Goal: Task Accomplishment & Management: Manage account settings

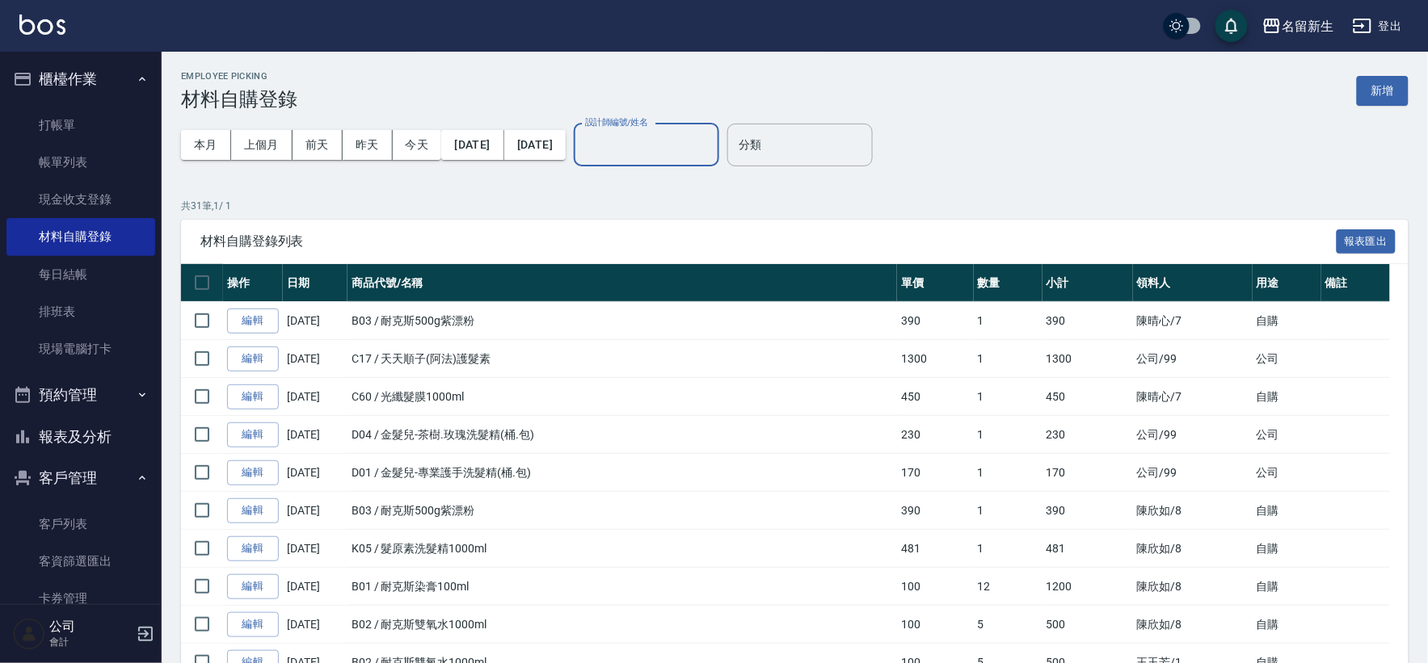
click at [78, 82] on button "櫃檯作業" at bounding box center [80, 79] width 149 height 42
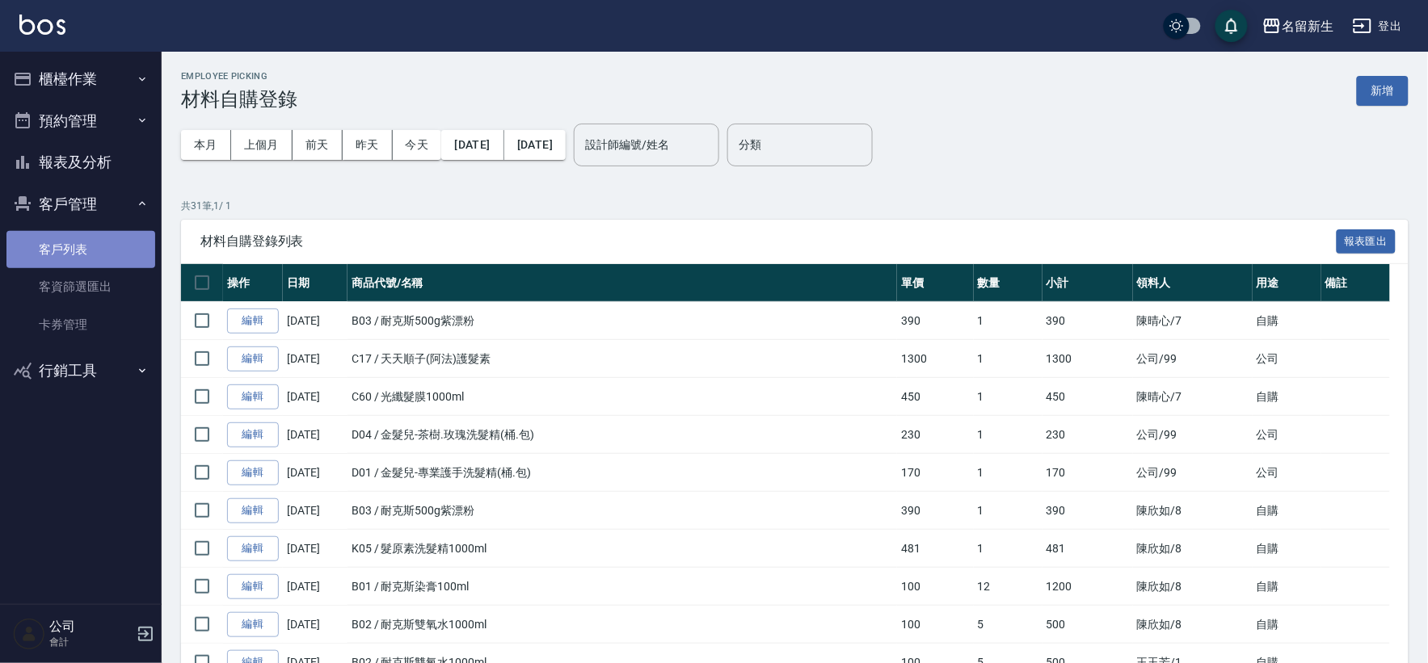
click at [59, 246] on link "客戶列表" at bounding box center [80, 249] width 149 height 37
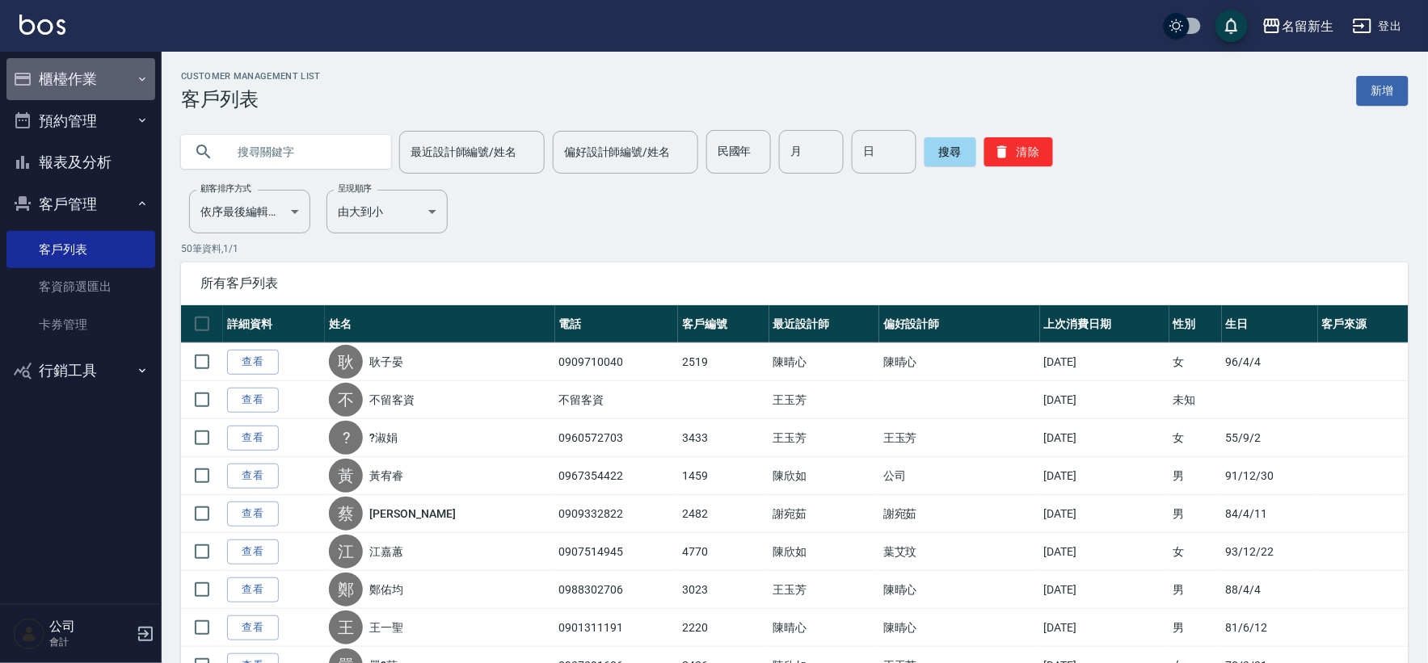
click at [78, 71] on button "櫃檯作業" at bounding box center [80, 79] width 149 height 42
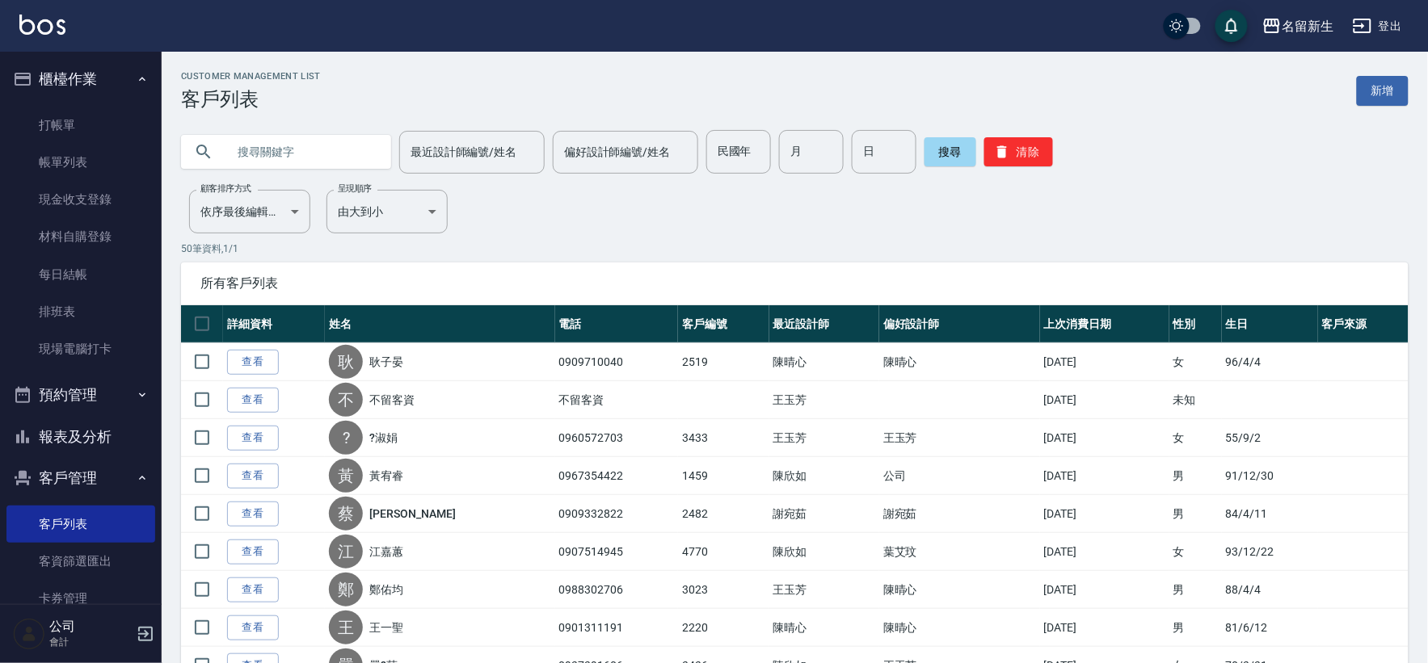
click at [1382, 23] on button "登出" at bounding box center [1377, 26] width 62 height 30
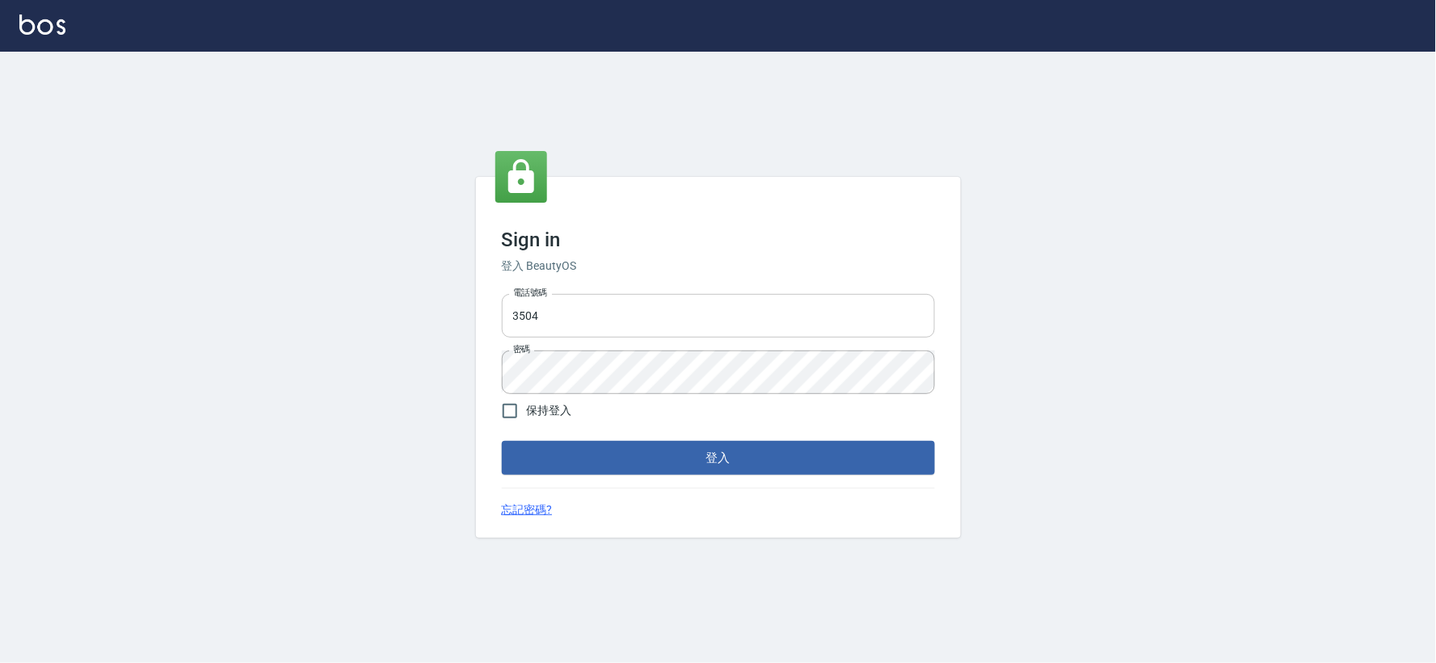
click at [673, 317] on input "3504" at bounding box center [718, 316] width 433 height 44
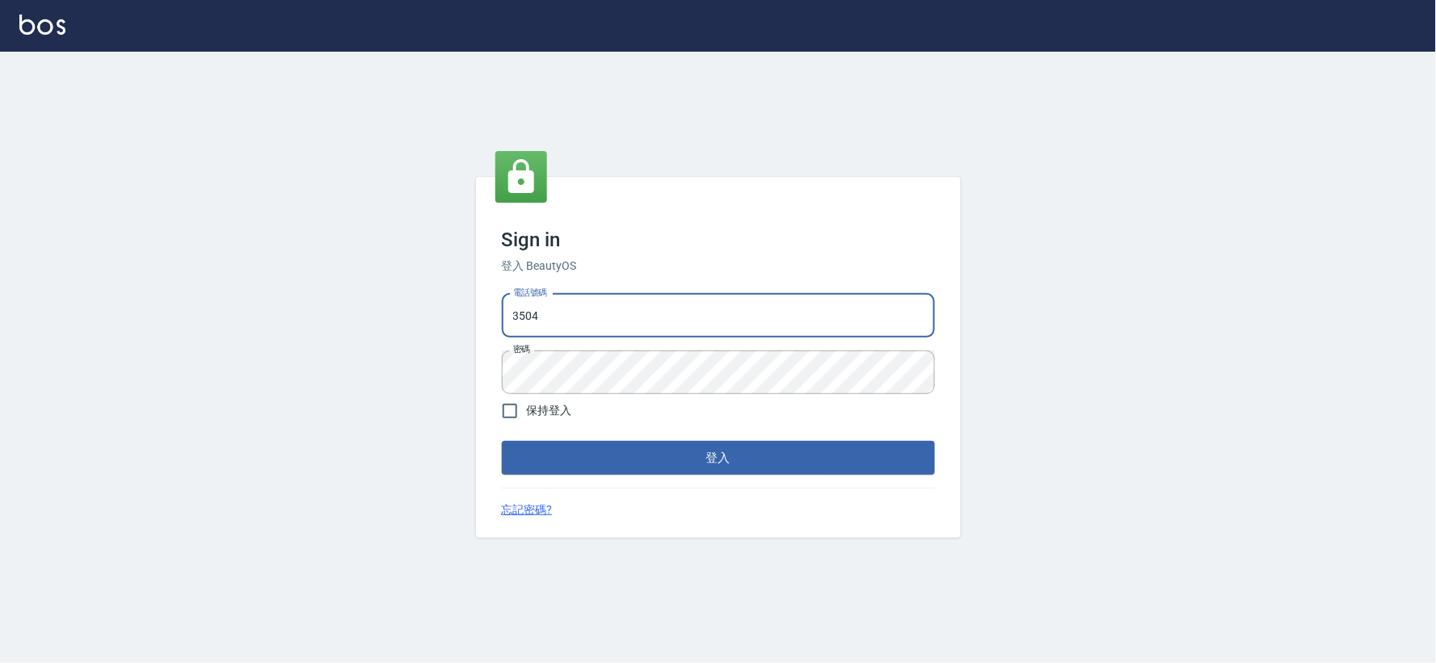
type input "0925359356"
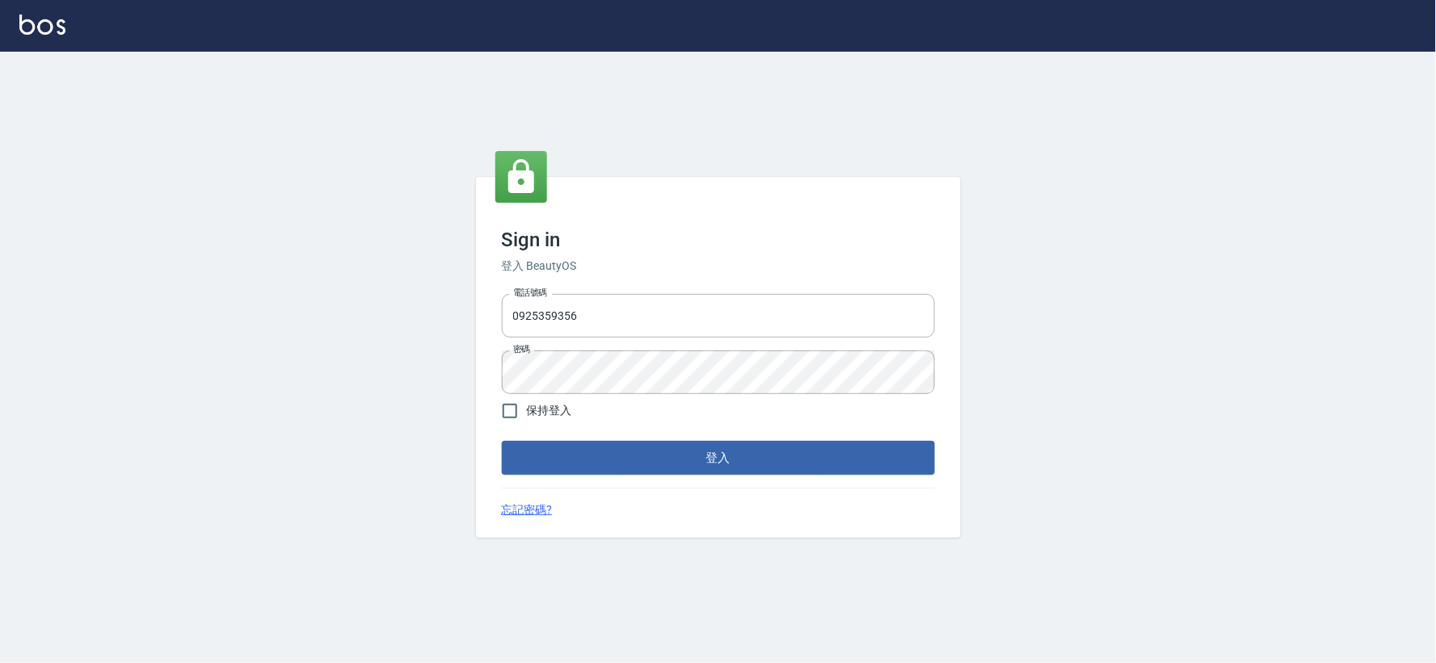
click at [660, 482] on div "Sign in 登入 BeautyOS 電話號碼 0925359356 電話號碼 密碼 密碼 保持登入 登入 忘記密碼?" at bounding box center [718, 357] width 485 height 361
click at [663, 454] on button "登入" at bounding box center [718, 458] width 433 height 34
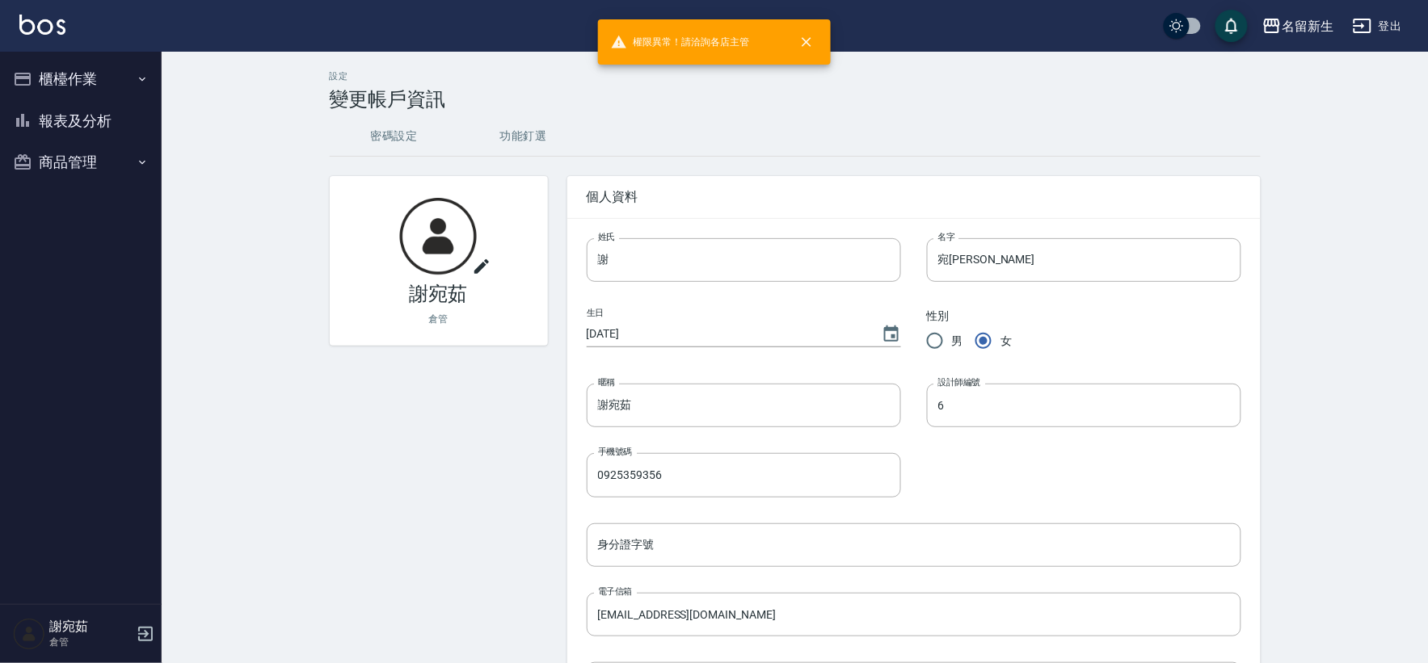
click at [63, 163] on button "商品管理" at bounding box center [80, 162] width 149 height 42
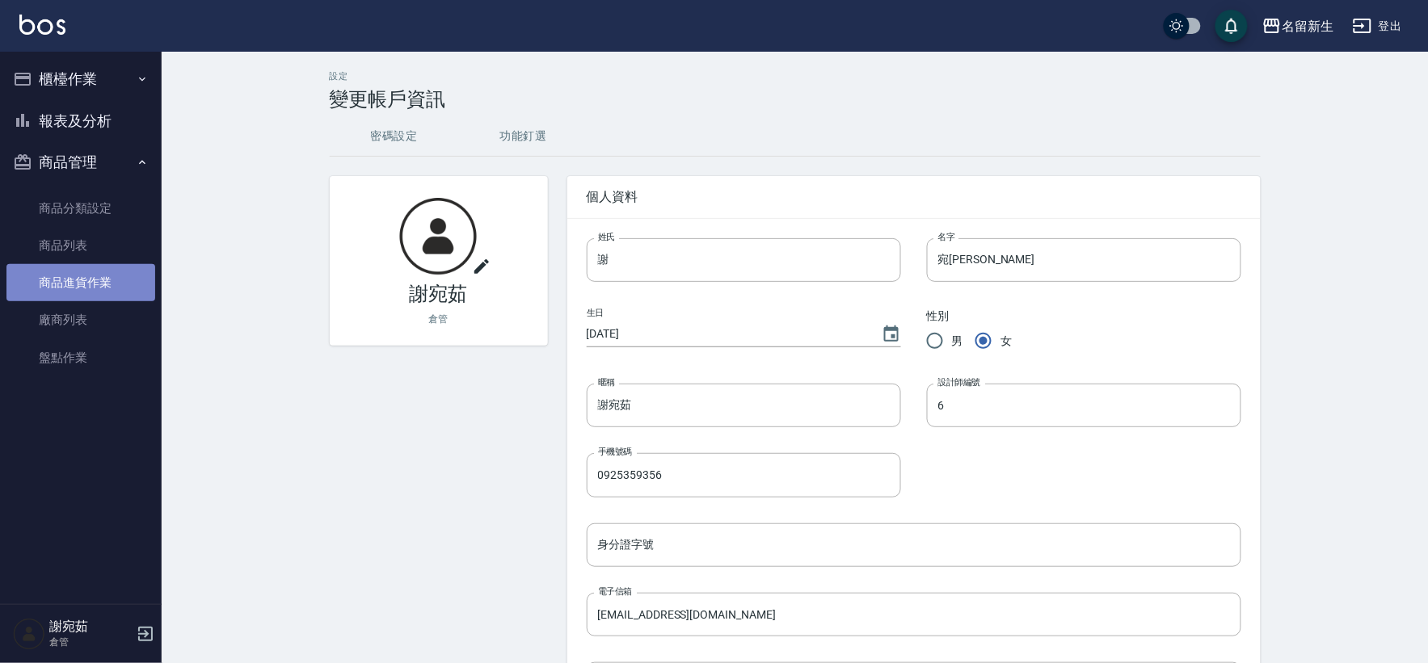
click at [82, 277] on link "商品進貨作業" at bounding box center [80, 282] width 149 height 37
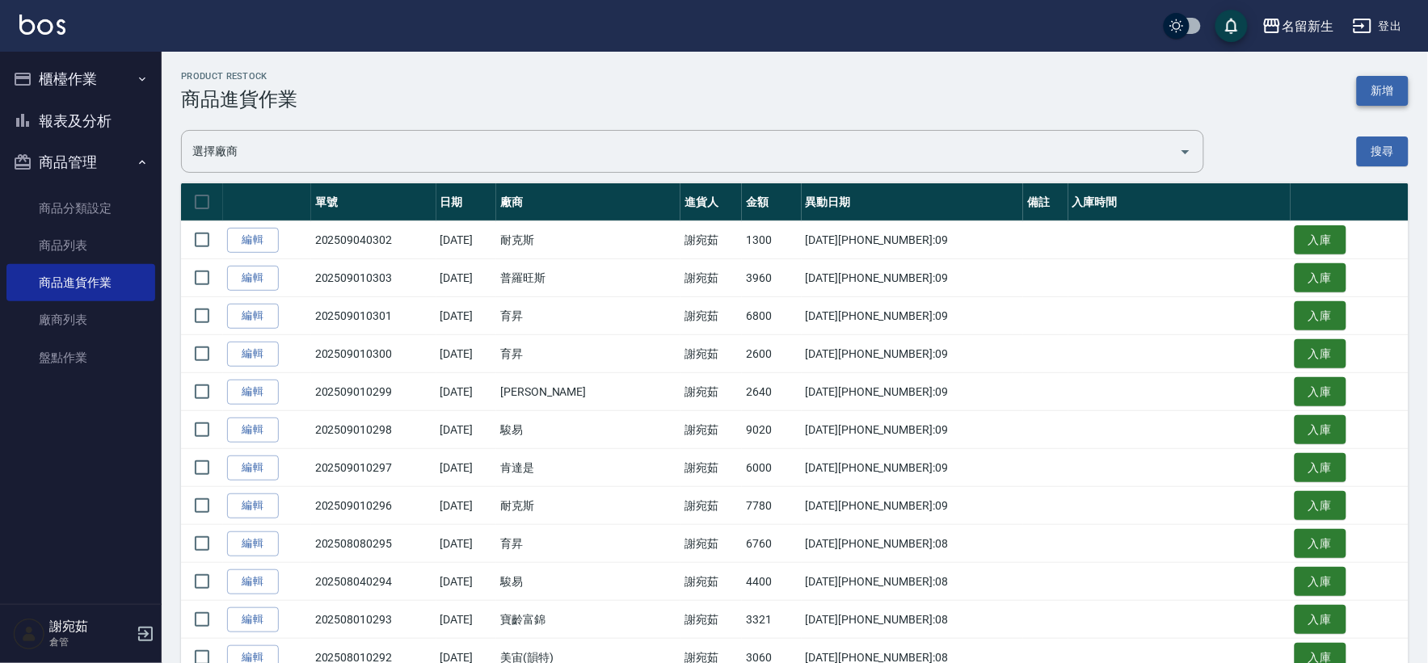
click at [1394, 89] on button "新增" at bounding box center [1382, 91] width 52 height 30
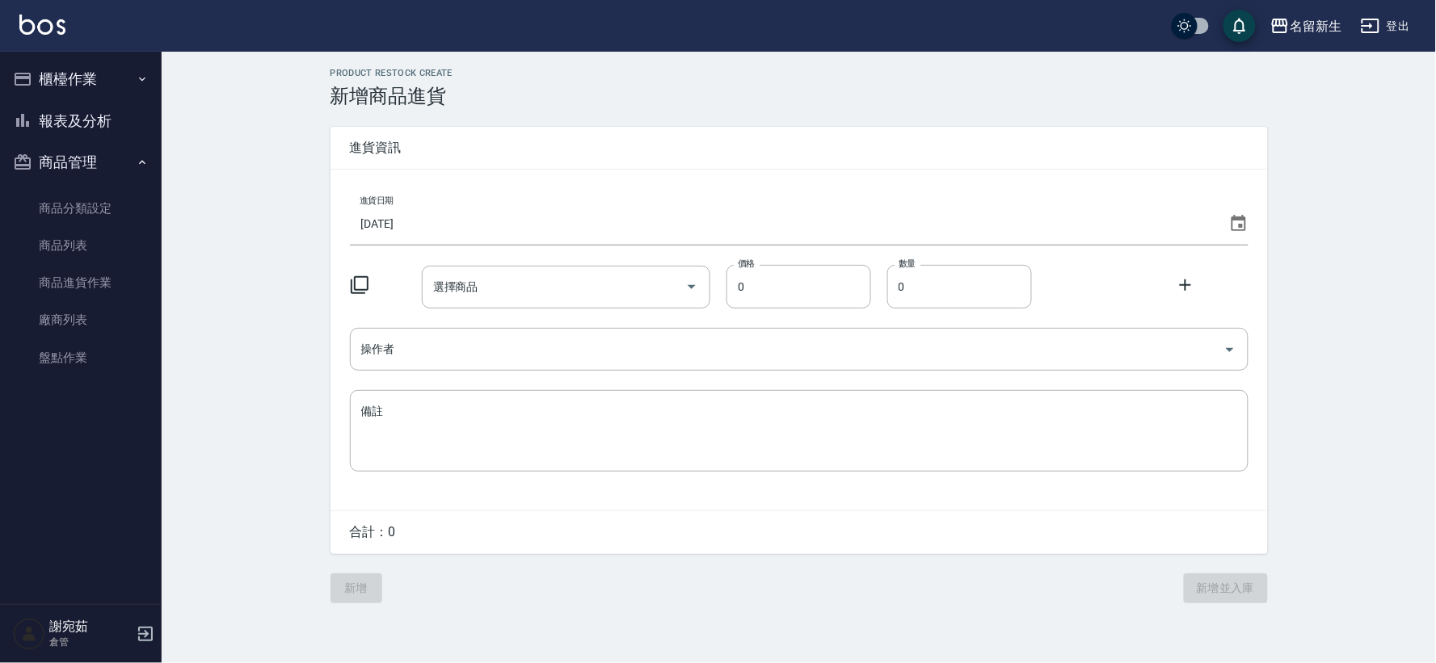
click at [358, 284] on icon at bounding box center [359, 285] width 19 height 19
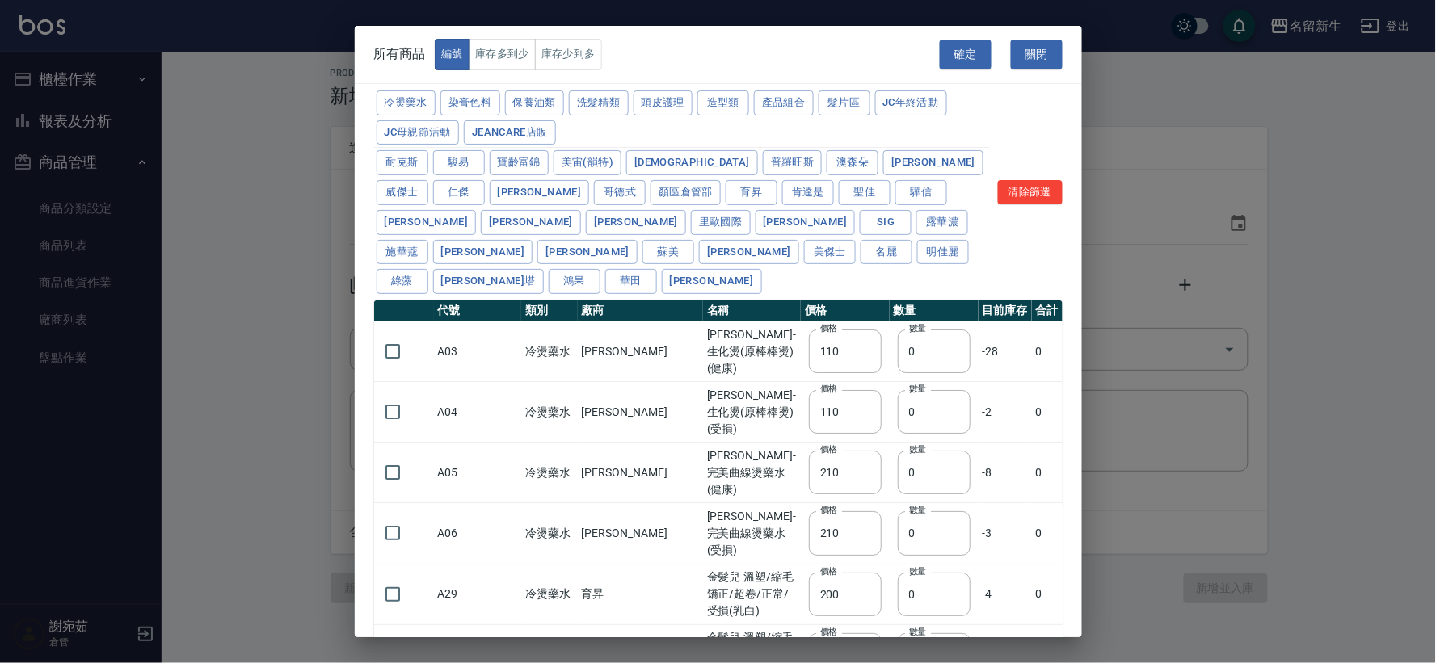
click at [1035, 65] on button "關閉" at bounding box center [1037, 55] width 52 height 30
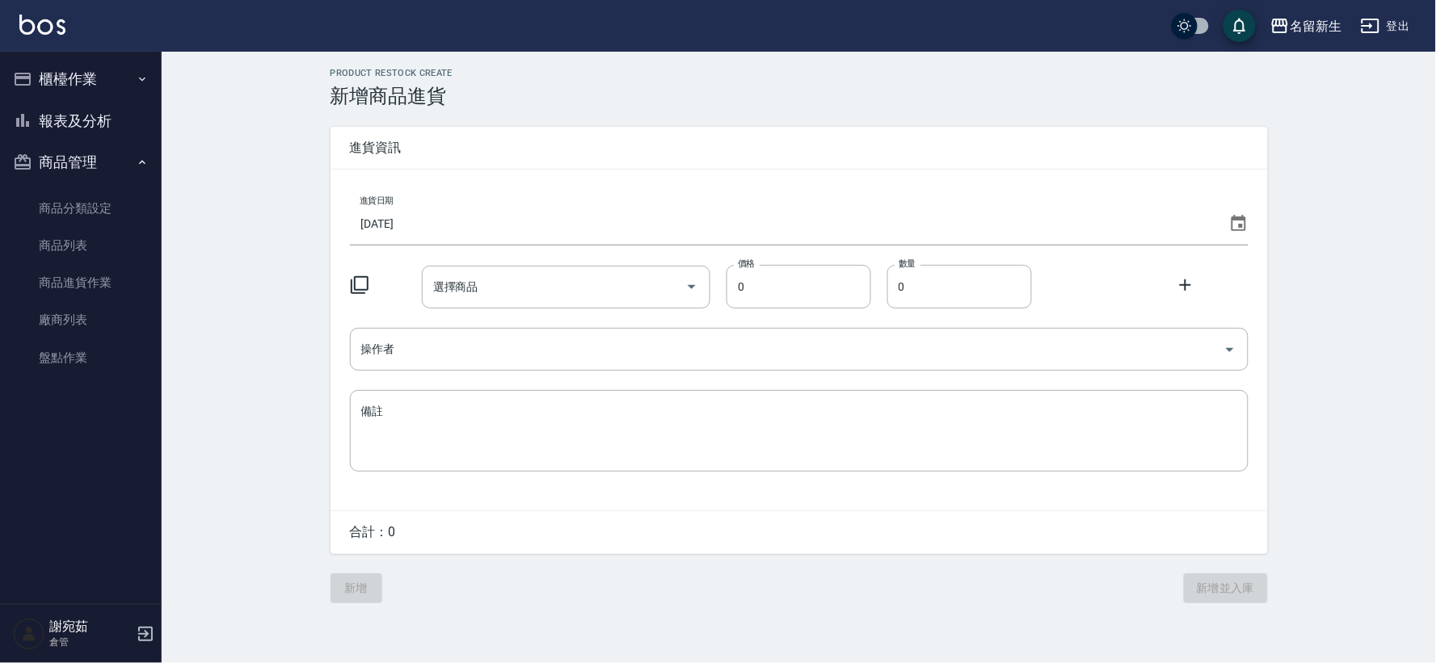
click at [1238, 225] on icon at bounding box center [1238, 223] width 19 height 19
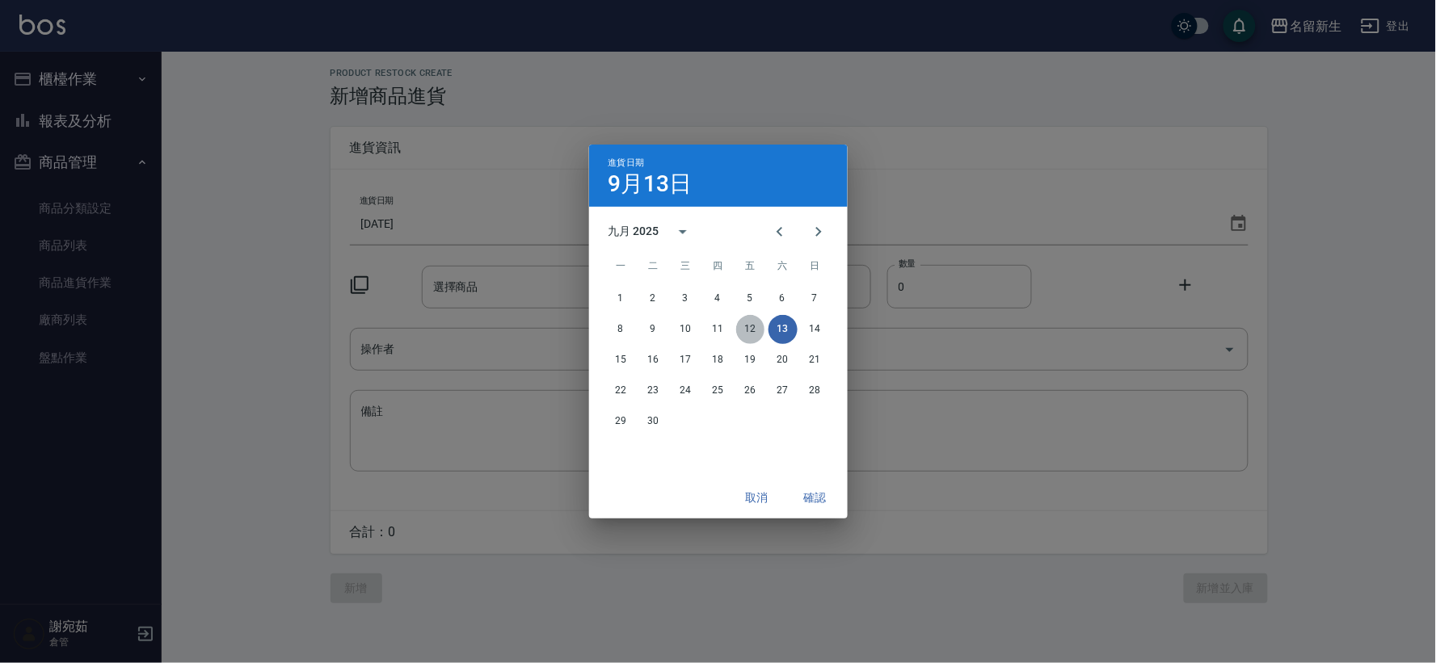
click at [755, 326] on button "12" at bounding box center [750, 329] width 29 height 29
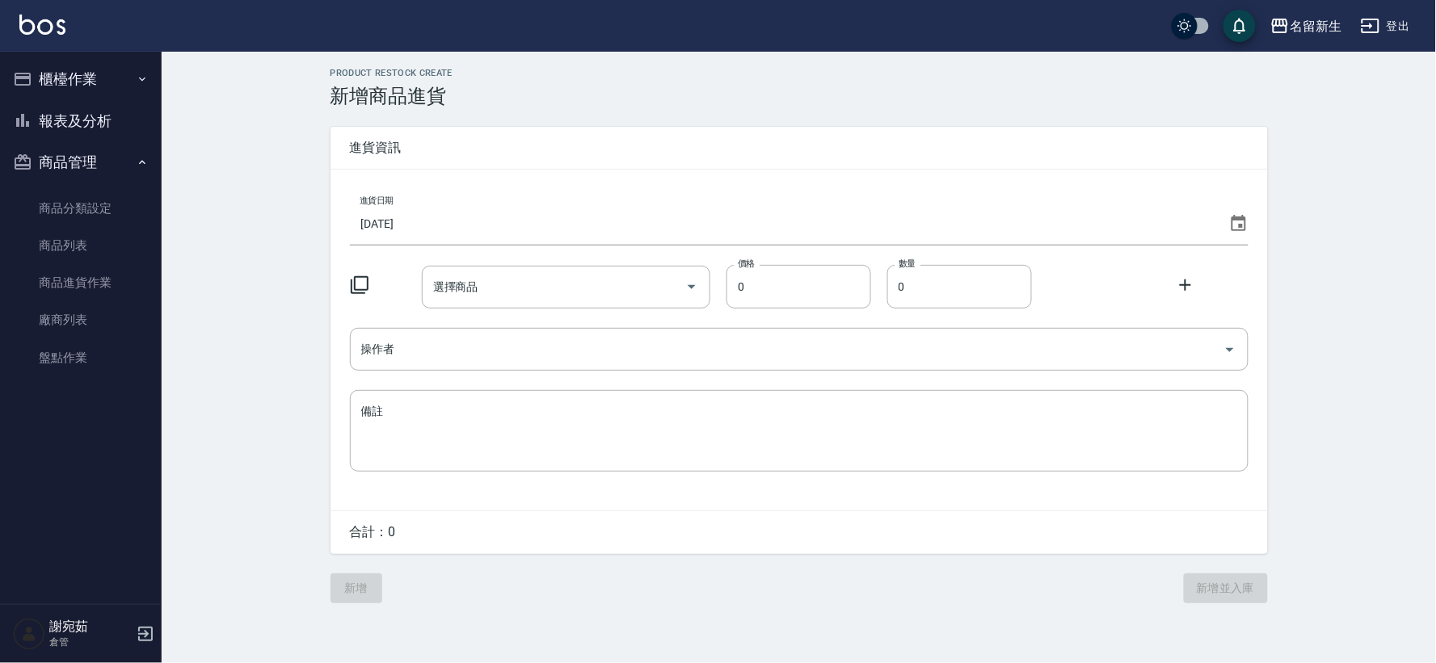
click at [354, 281] on icon at bounding box center [360, 285] width 18 height 18
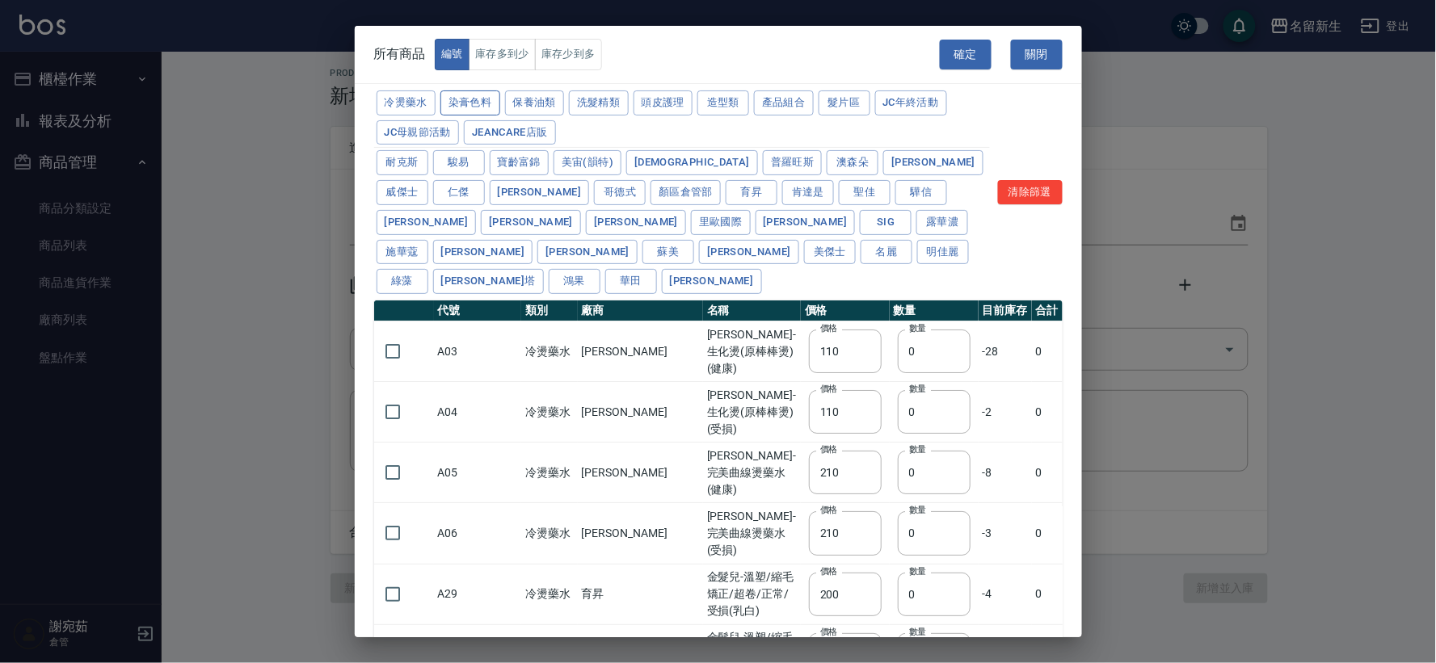
click at [490, 95] on button "染膏色料" at bounding box center [470, 102] width 60 height 25
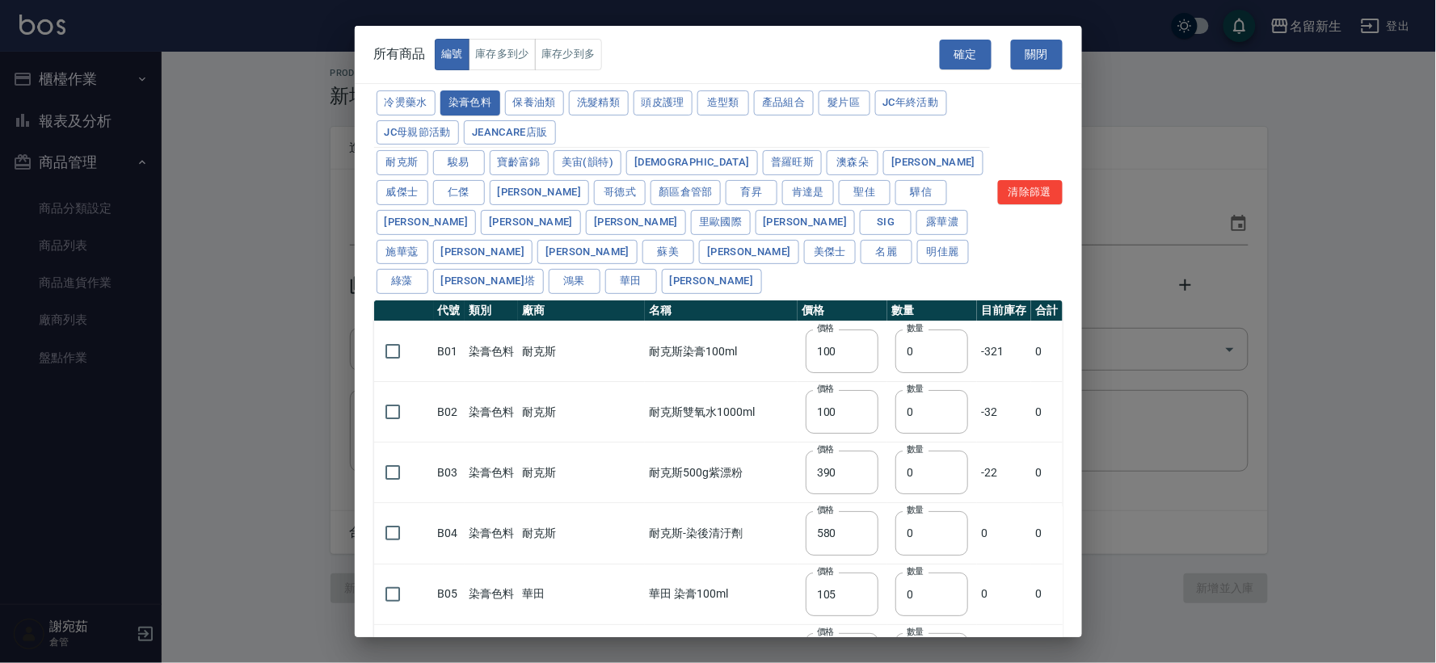
type input "100"
type input "390"
type input "580"
type input "105"
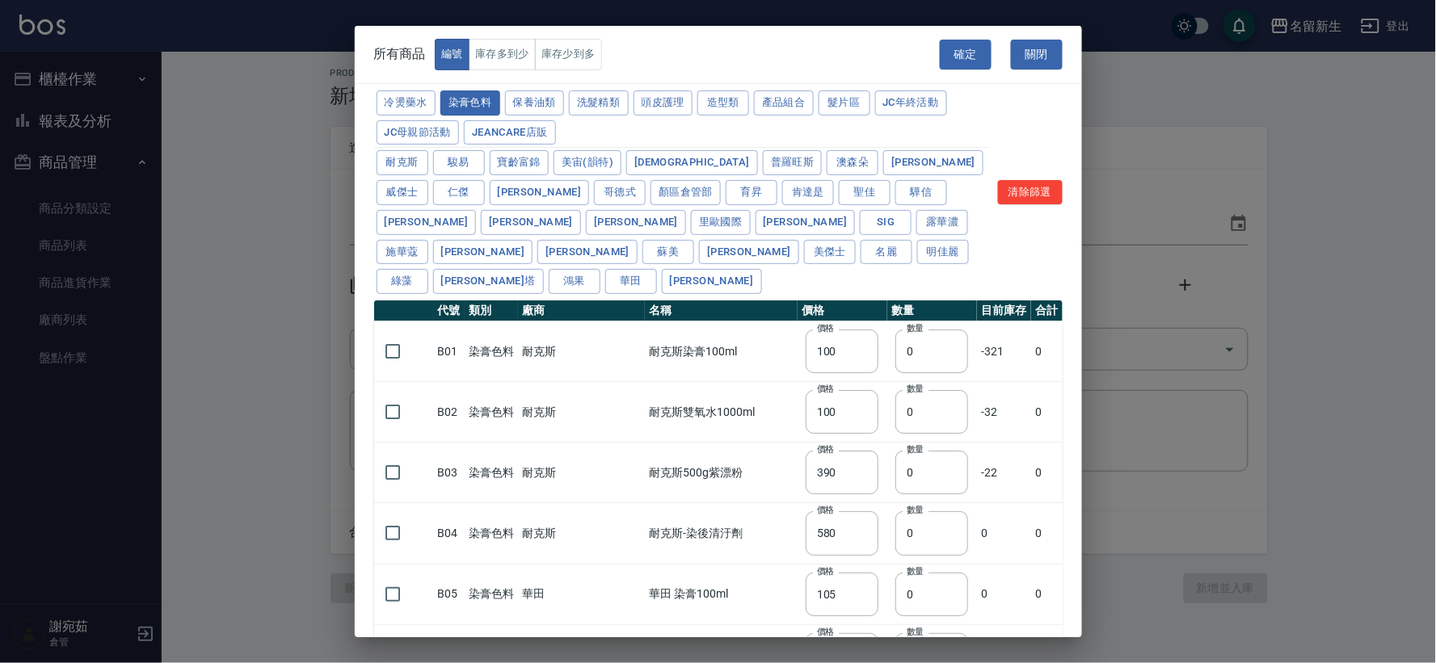
type input "406"
type input "105"
type input "450"
type input "102"
type input "137"
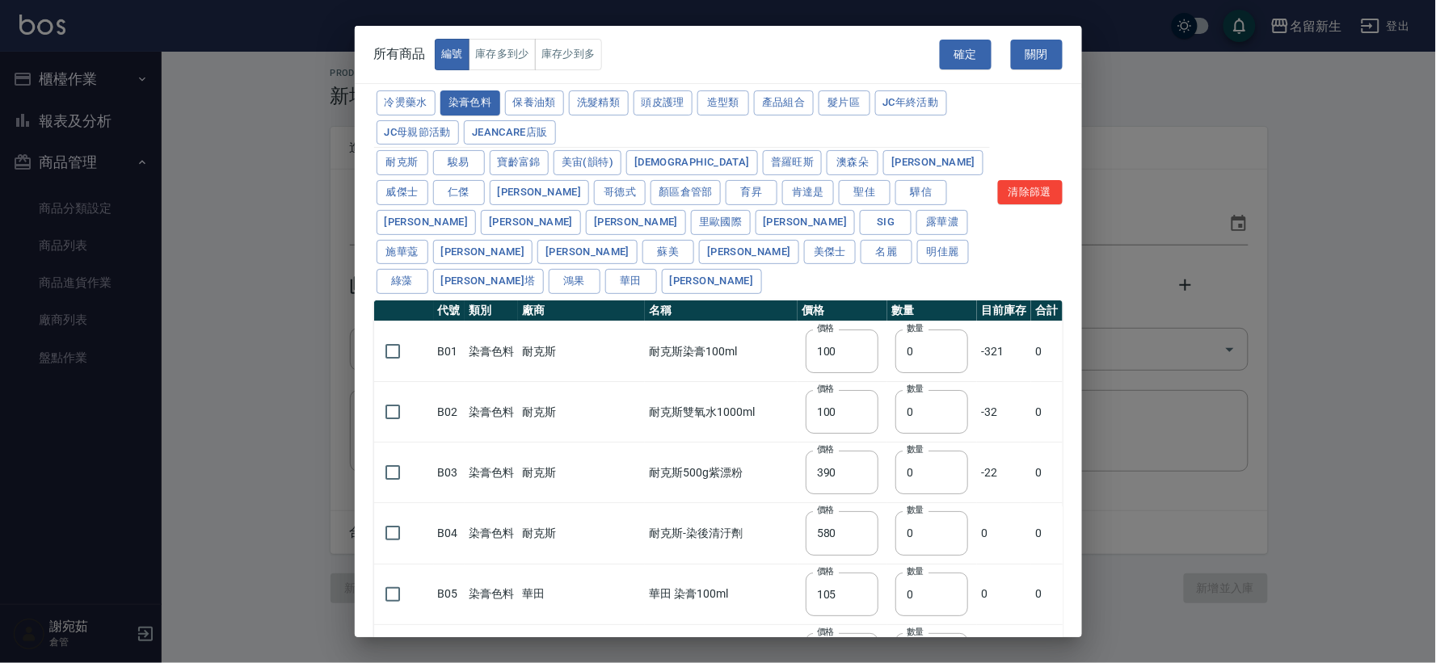
type input "110"
type input "133"
type input "186"
type input "133"
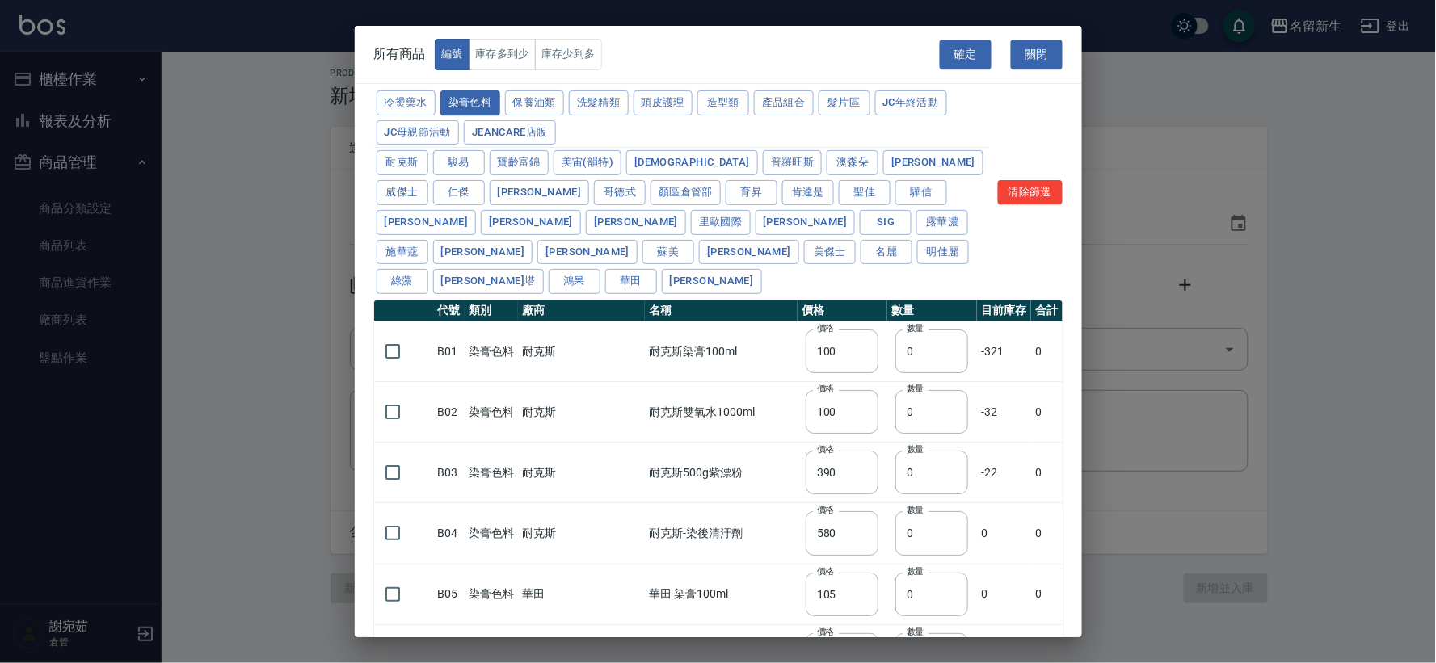
type input "450"
type input "350"
type input "112"
type input "450"
type input "1060"
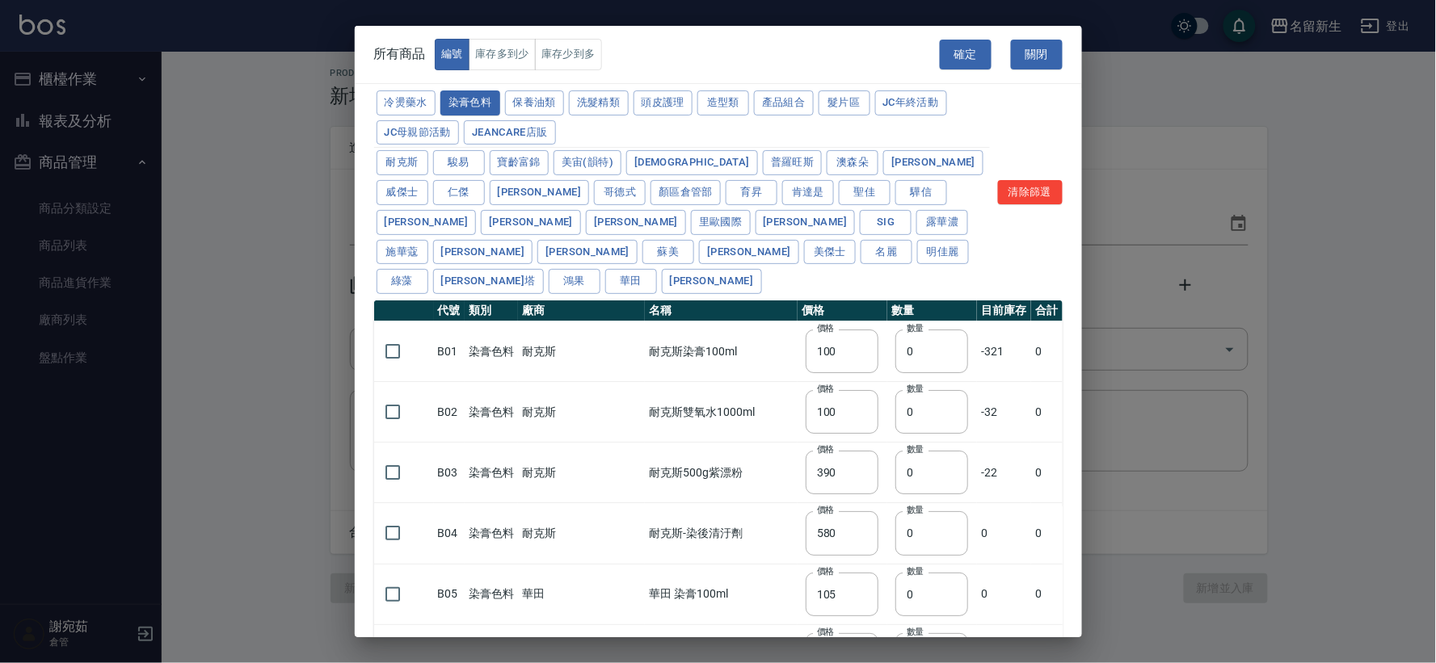
type input "190"
type input "250"
type input "350"
type input "735"
click at [392, 456] on input "checkbox" at bounding box center [393, 473] width 34 height 34
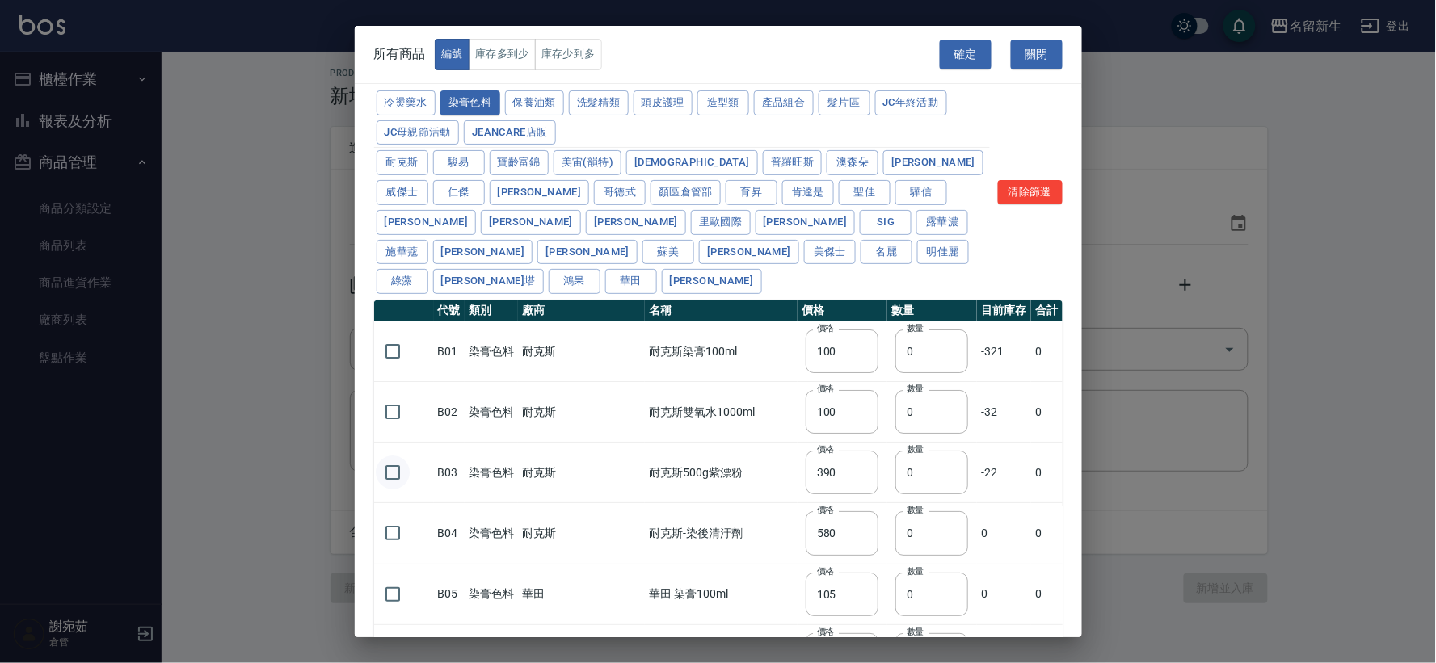
checkbox input "true"
drag, startPoint x: 890, startPoint y: 459, endPoint x: 832, endPoint y: 440, distance: 61.1
click at [832, 443] on tr "B03 染膏色料 耐克斯 耐克斯500g紫漂粉 價格 390 價格 數量 0 數量 -22 0" at bounding box center [718, 473] width 688 height 61
type input "3"
click at [962, 47] on button "確定" at bounding box center [966, 55] width 52 height 30
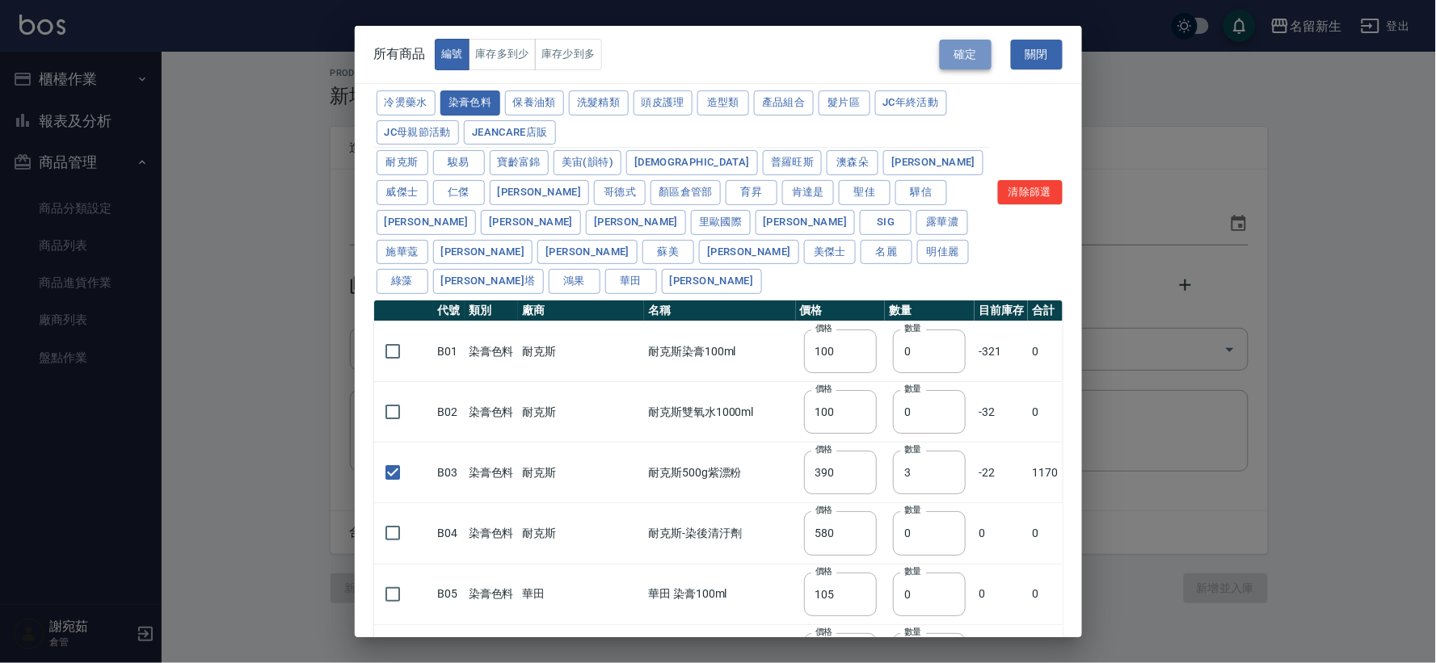
type input "B03 耐克斯500g紫漂粉"
type input "390"
type input "3"
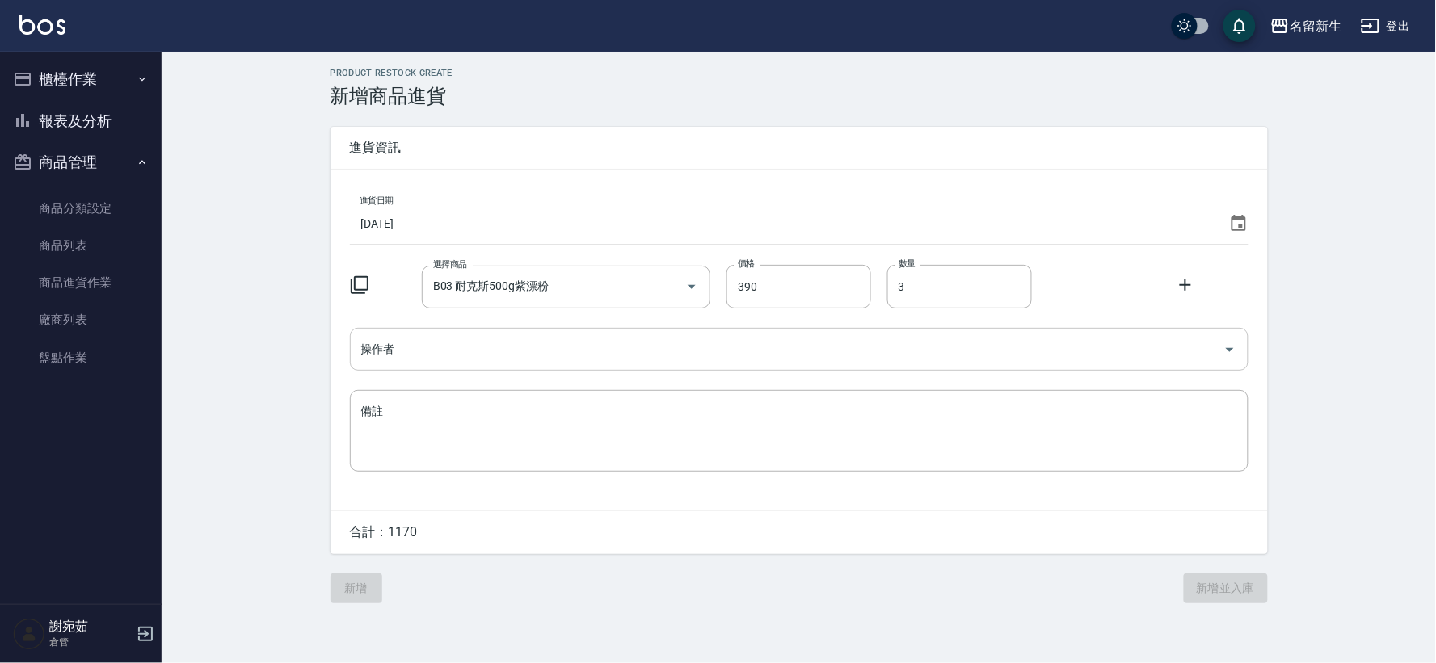
click at [436, 352] on input "操作者" at bounding box center [787, 349] width 860 height 28
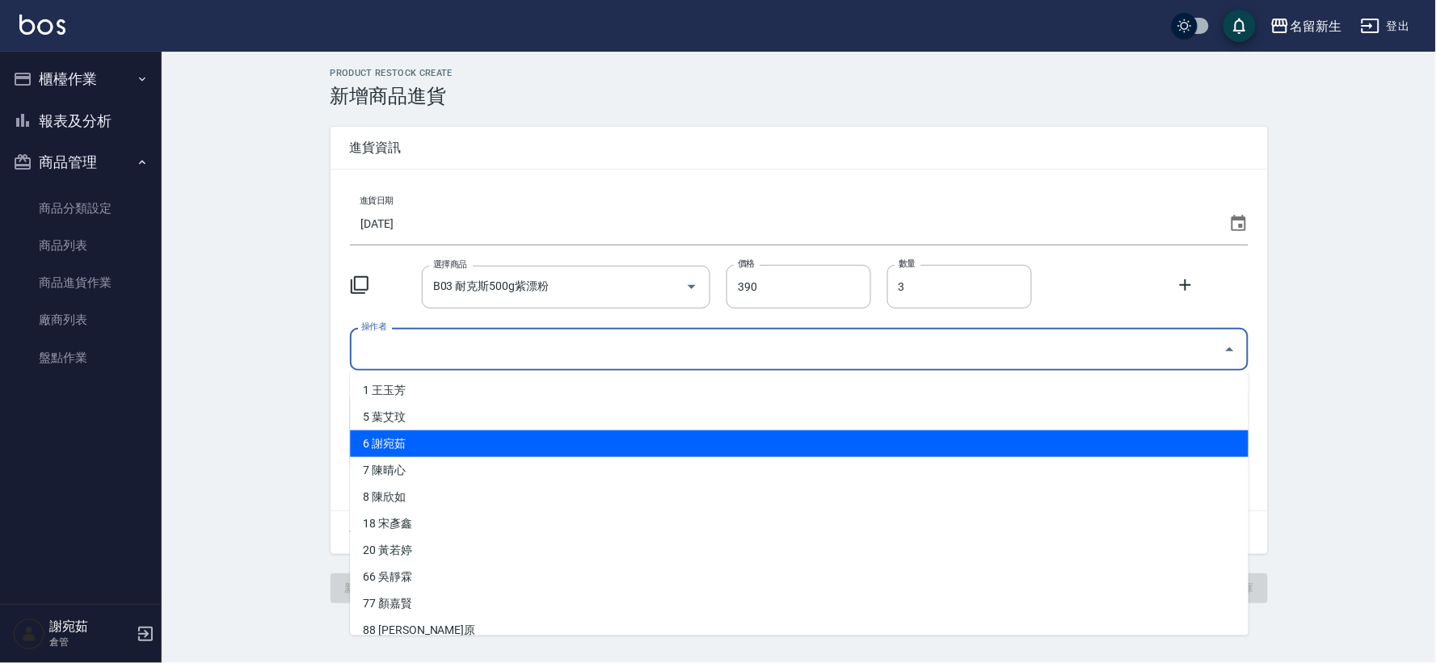
click at [452, 443] on li "6 謝宛茹" at bounding box center [799, 444] width 898 height 27
type input "謝宛茹"
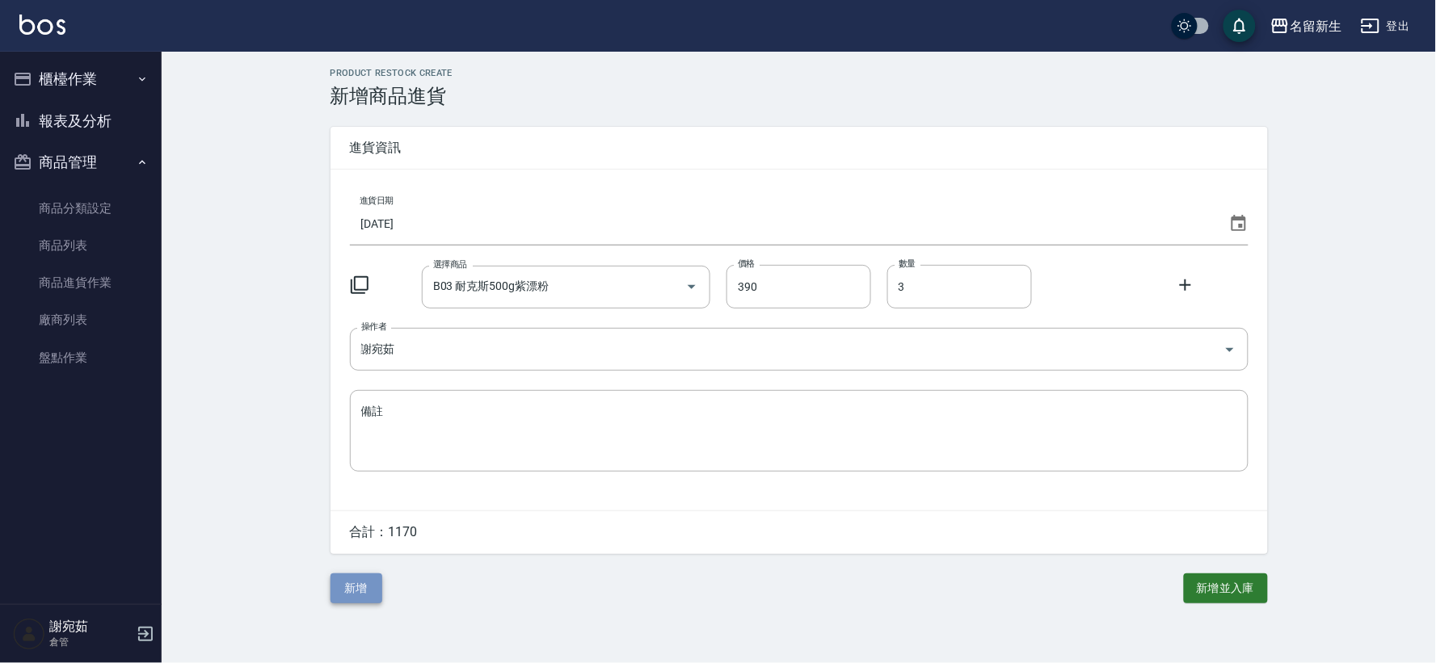
click at [358, 593] on button "新增" at bounding box center [356, 589] width 52 height 30
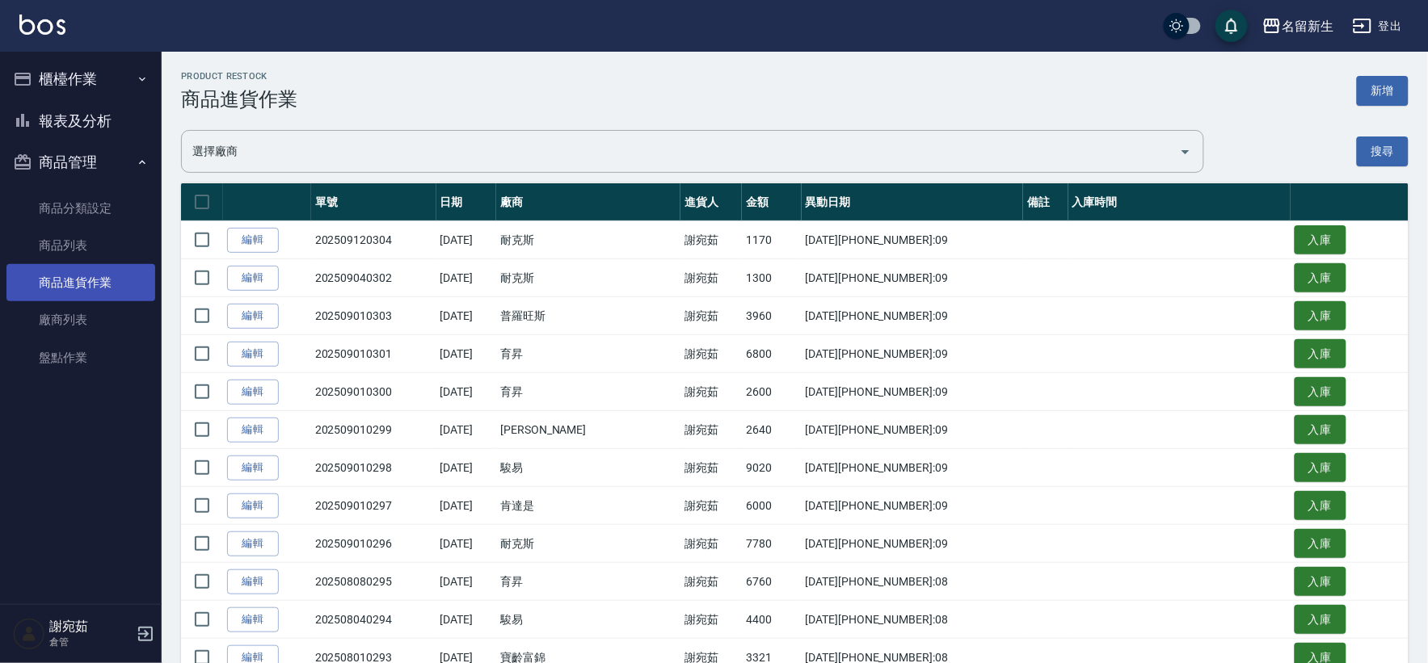
click at [117, 286] on link "商品進貨作業" at bounding box center [80, 282] width 149 height 37
click at [107, 240] on link "商品列表" at bounding box center [80, 245] width 149 height 37
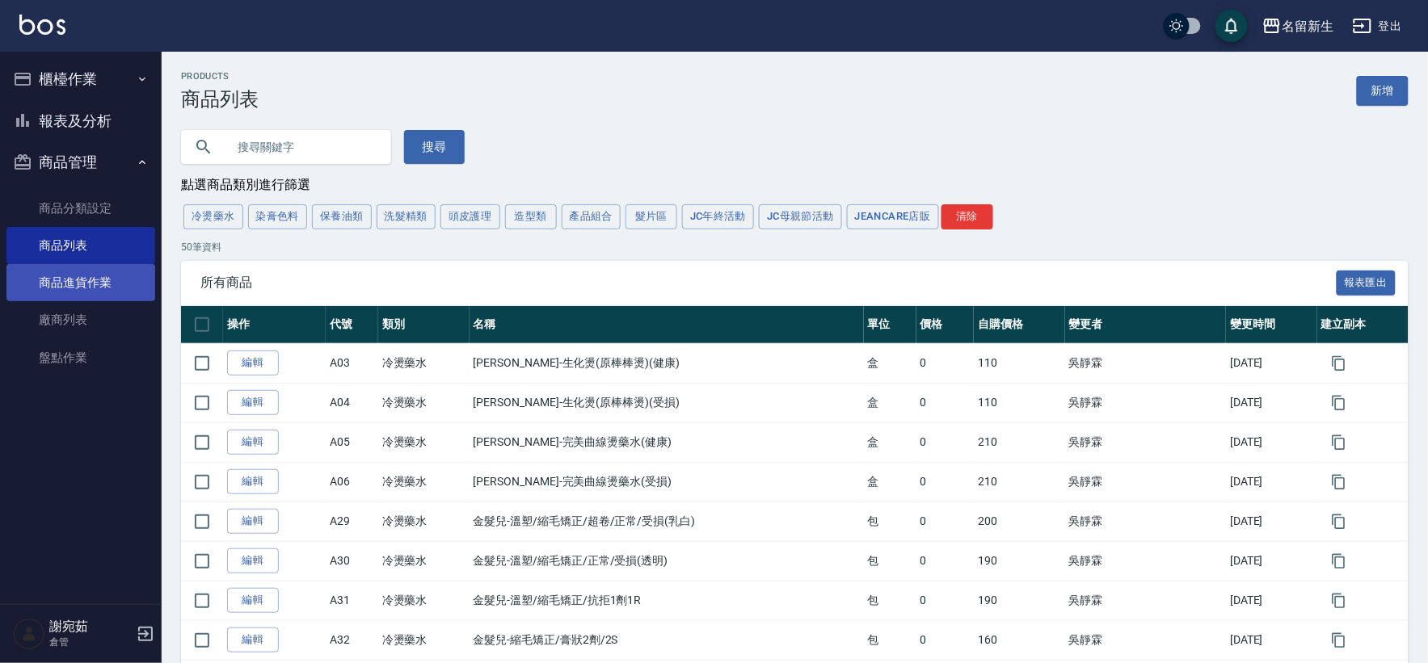
click at [54, 271] on link "商品進貨作業" at bounding box center [80, 282] width 149 height 37
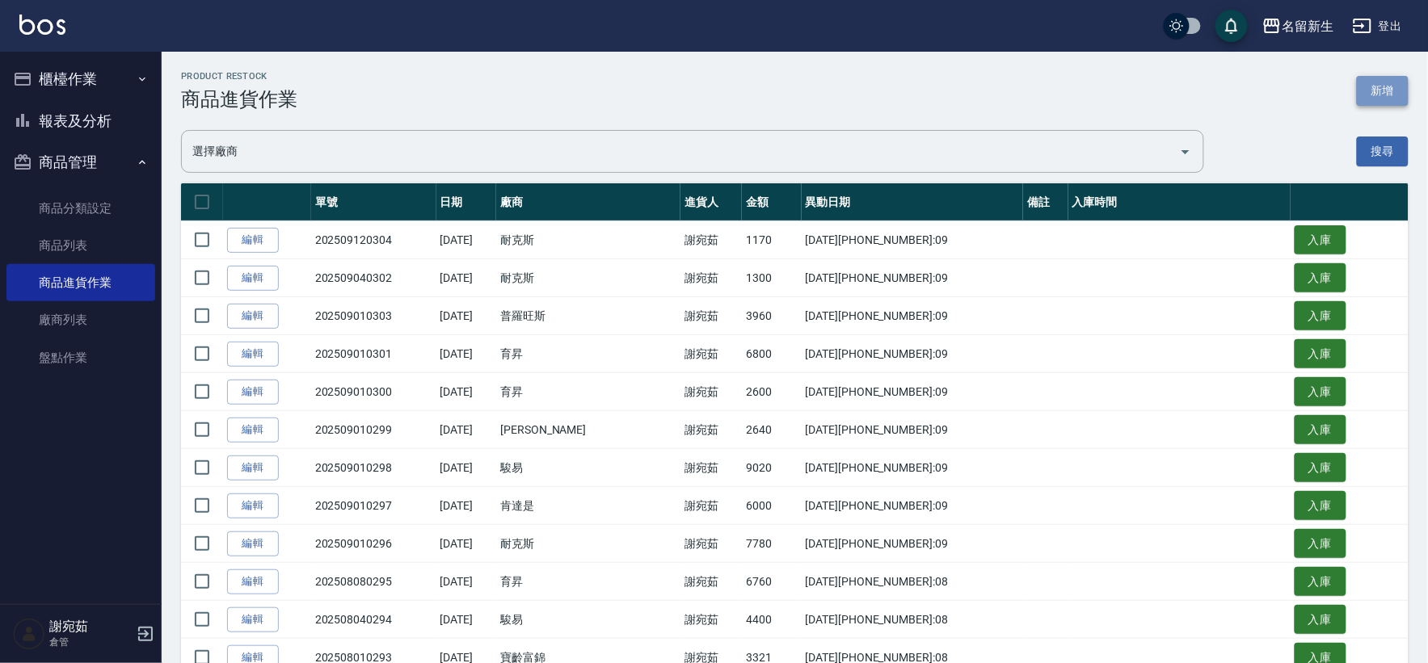
click at [1390, 92] on button "新增" at bounding box center [1382, 91] width 52 height 30
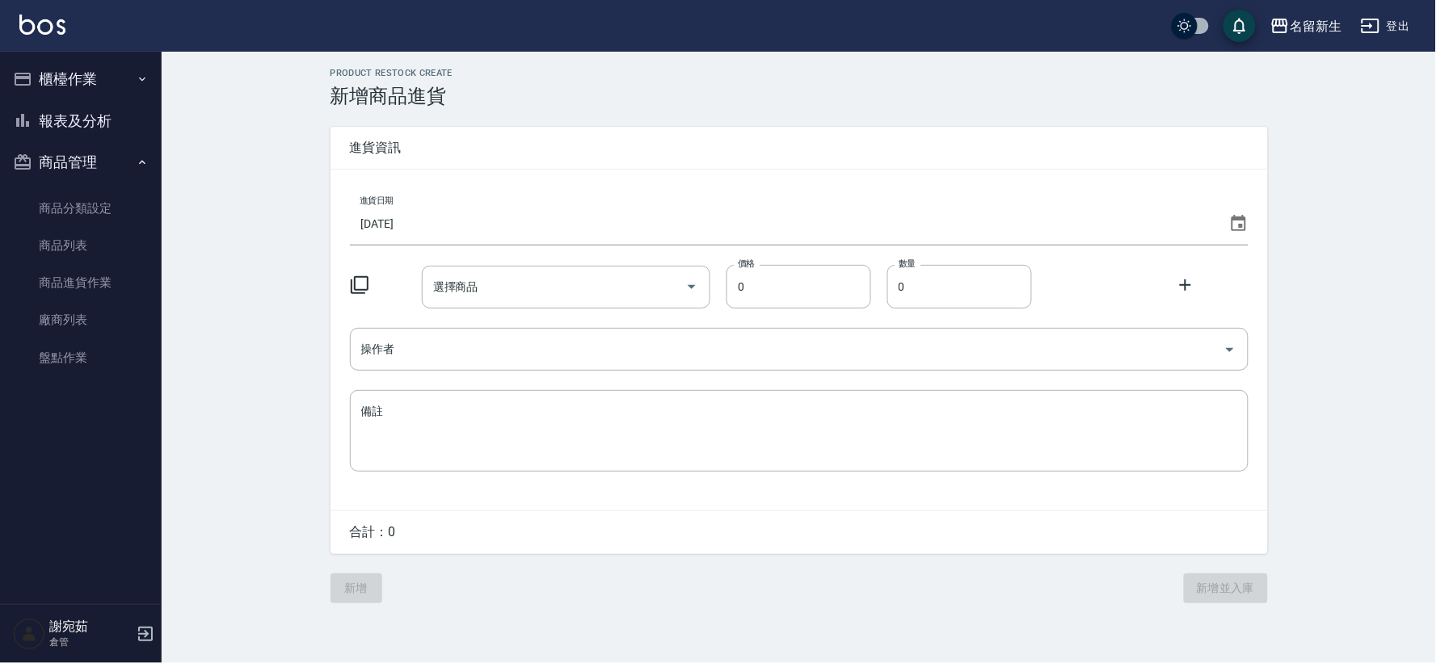
click at [361, 284] on icon at bounding box center [359, 285] width 19 height 19
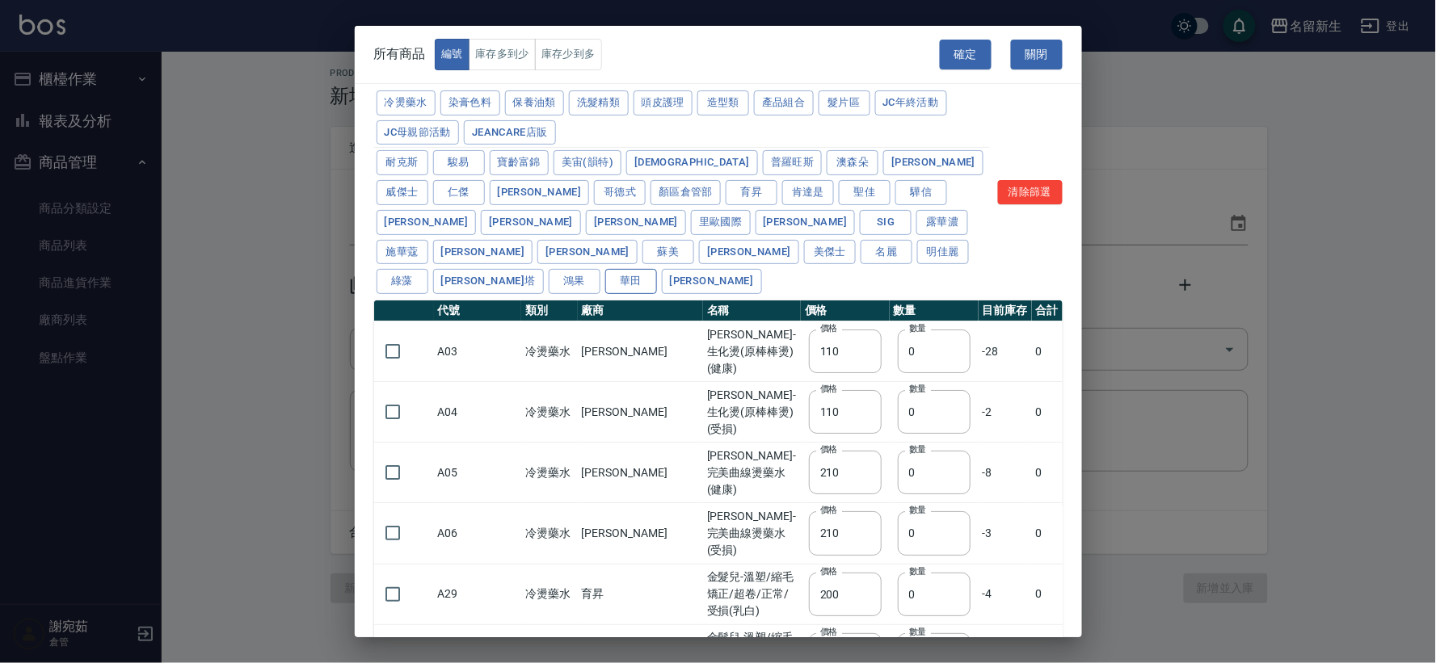
click at [657, 269] on button "華田" at bounding box center [631, 281] width 52 height 25
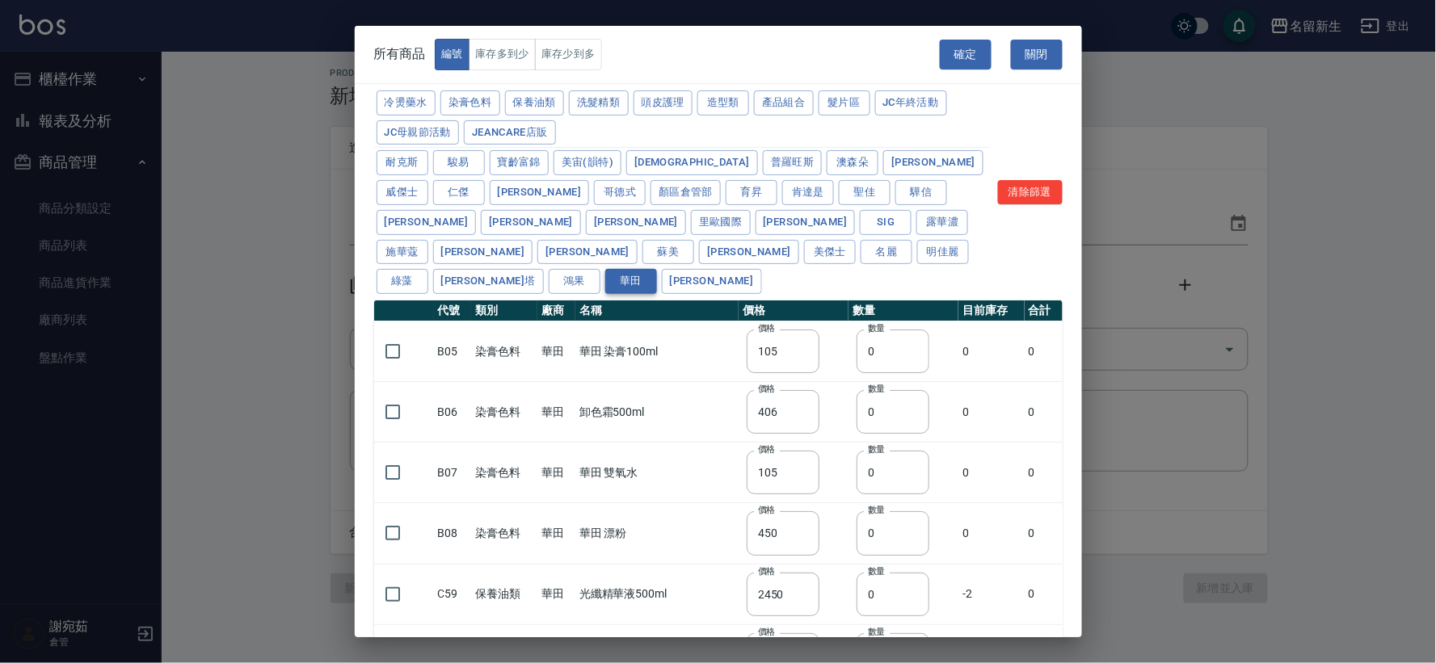
type input "105"
type input "406"
type input "105"
type input "450"
type input "2450"
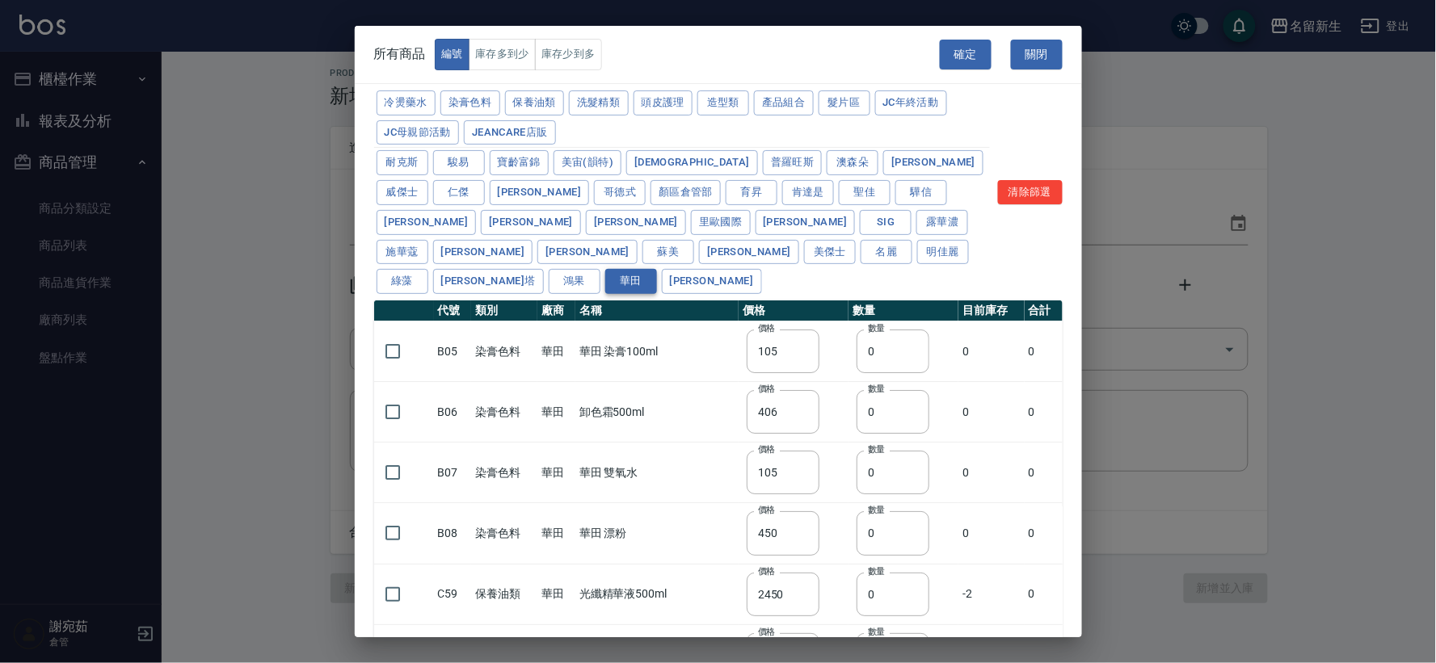
type input "175"
type input "455"
type input "90"
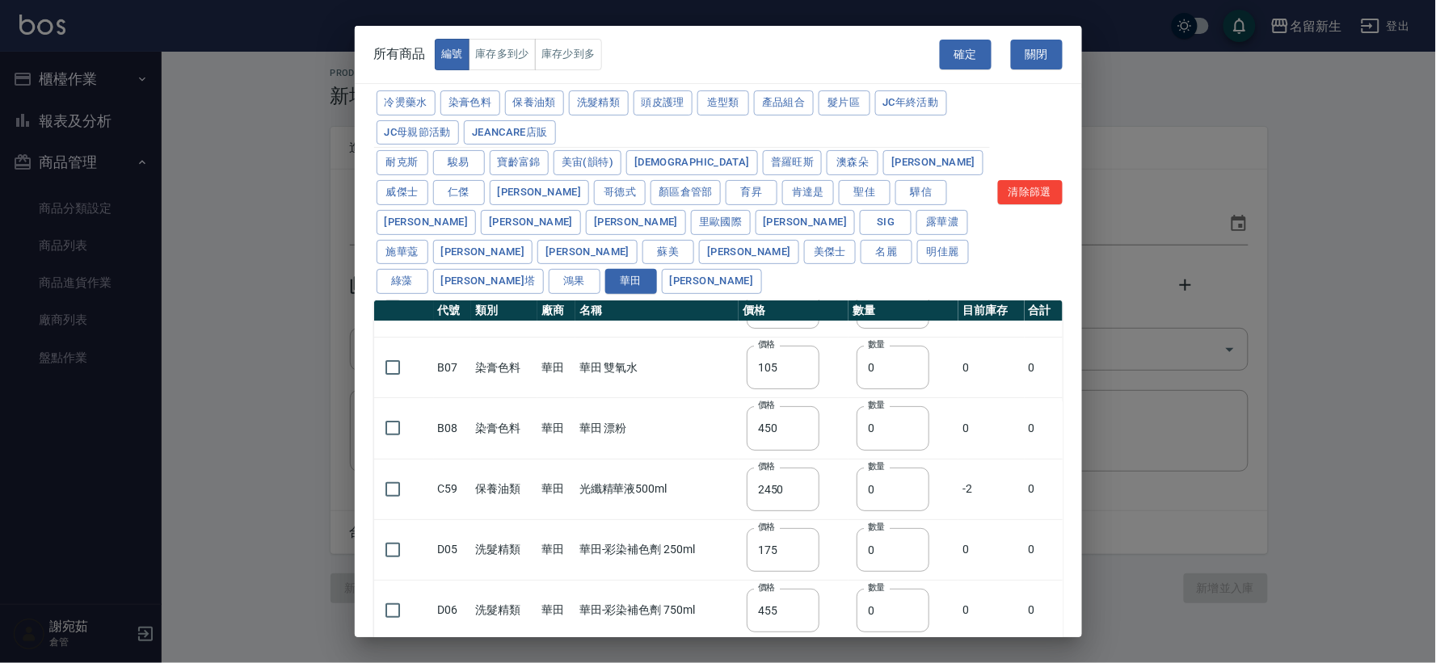
scroll to position [109, 0]
drag, startPoint x: 1063, startPoint y: 496, endPoint x: 1056, endPoint y: 513, distance: 18.5
click at [1061, 513] on div "冷燙藥水 染膏色料 保養油類 洗髮精類 頭皮護理 造型類 產品組合 髮片區 JC年終活動 JC母親節活動 JeanCare店販 耐克斯 駿易 寶齡富錦 美宙(…" at bounding box center [718, 403] width 727 height 630
drag, startPoint x: 834, startPoint y: 59, endPoint x: 937, endPoint y: -32, distance: 137.4
click at [937, 0] on html "名留新生 登出 櫃檯作業 材料自購登錄 報表及分析 報表目錄 商品銷售排行榜 商品消耗明細 商品進銷貨報表 商品庫存表 商品管理 商品分類設定 商品列表 商品…" at bounding box center [718, 331] width 1436 height 663
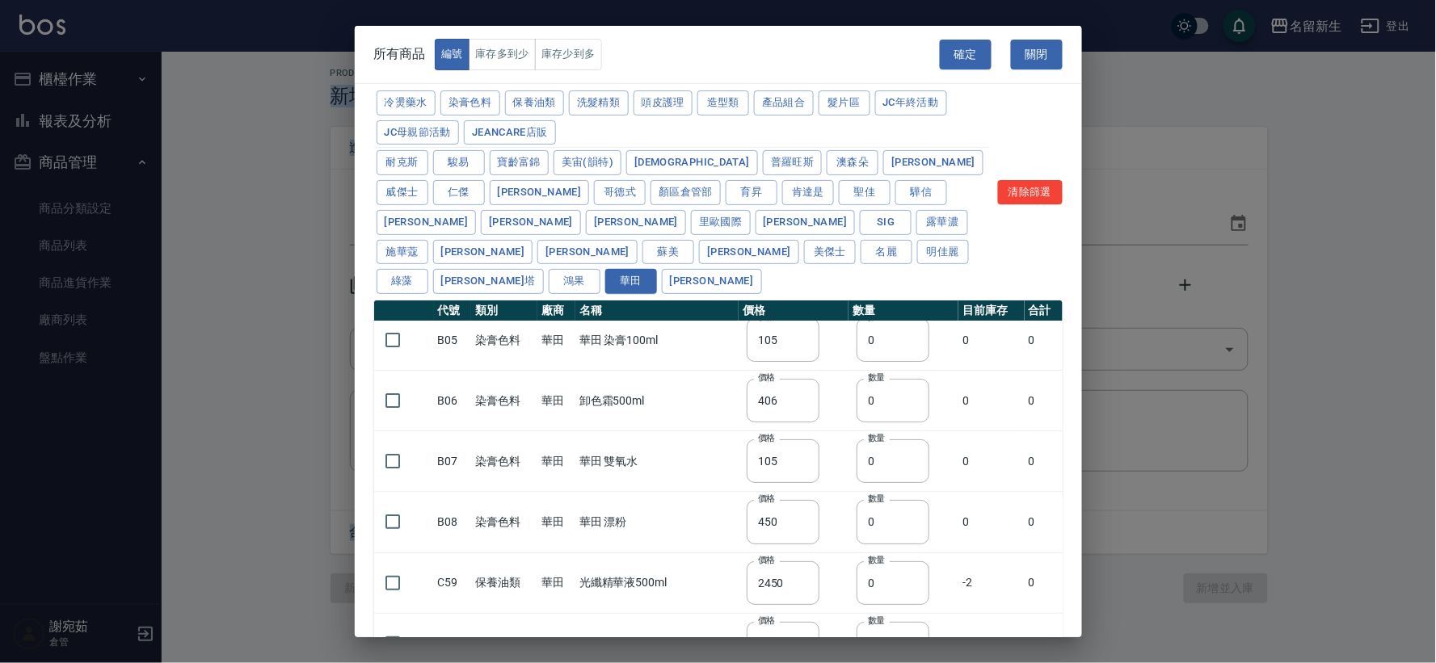
scroll to position [0, 0]
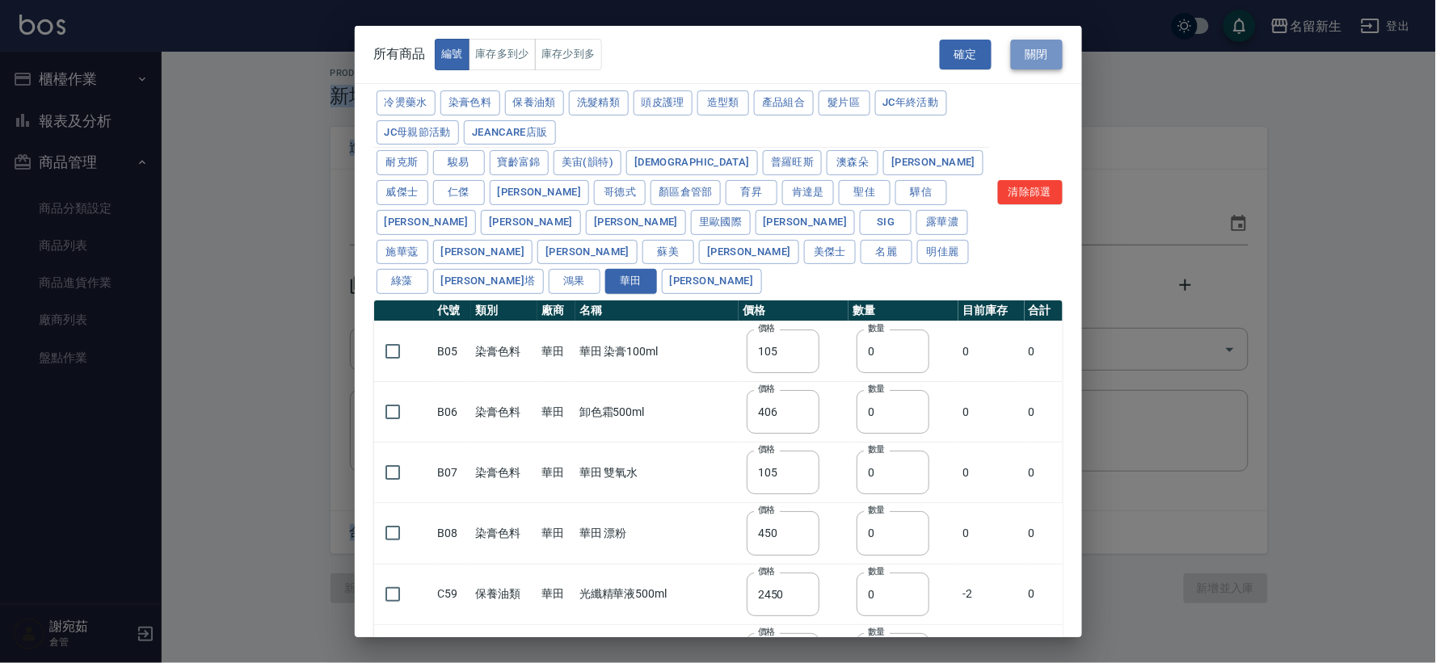
click at [1031, 49] on button "關閉" at bounding box center [1037, 55] width 52 height 30
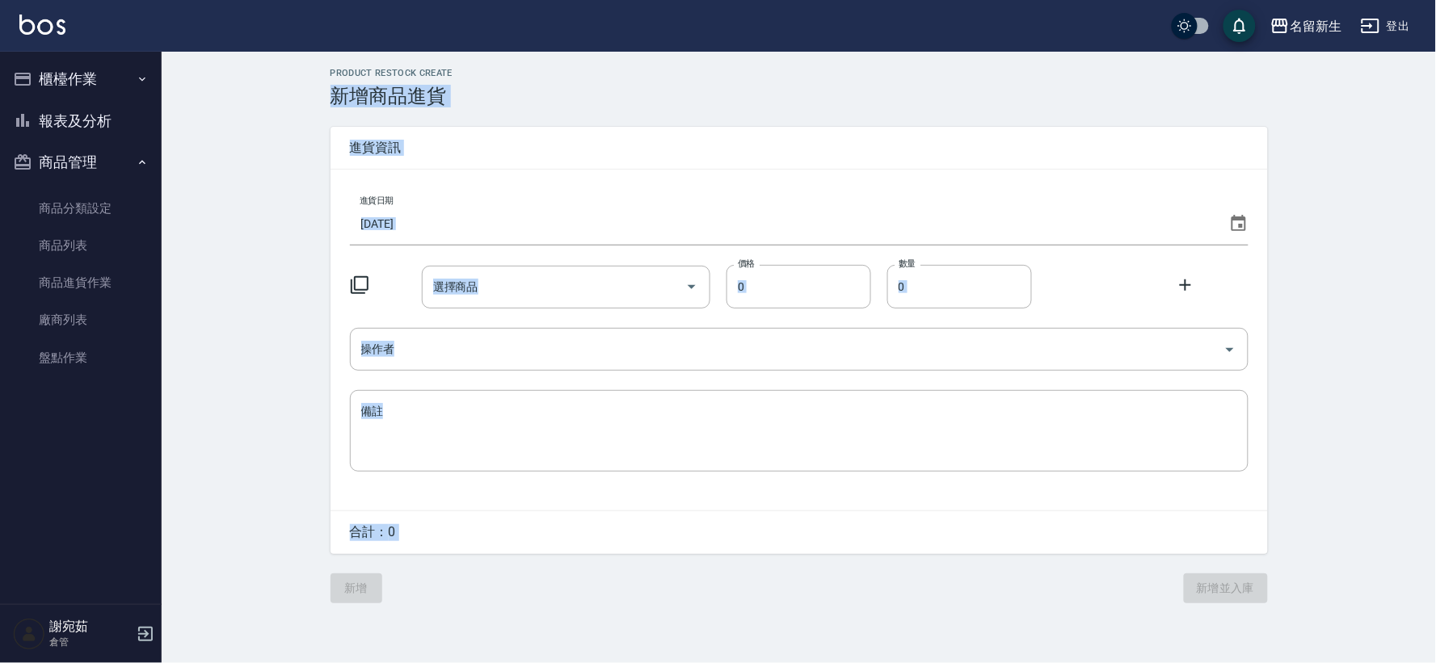
click at [1377, 27] on icon "button" at bounding box center [1370, 25] width 19 height 19
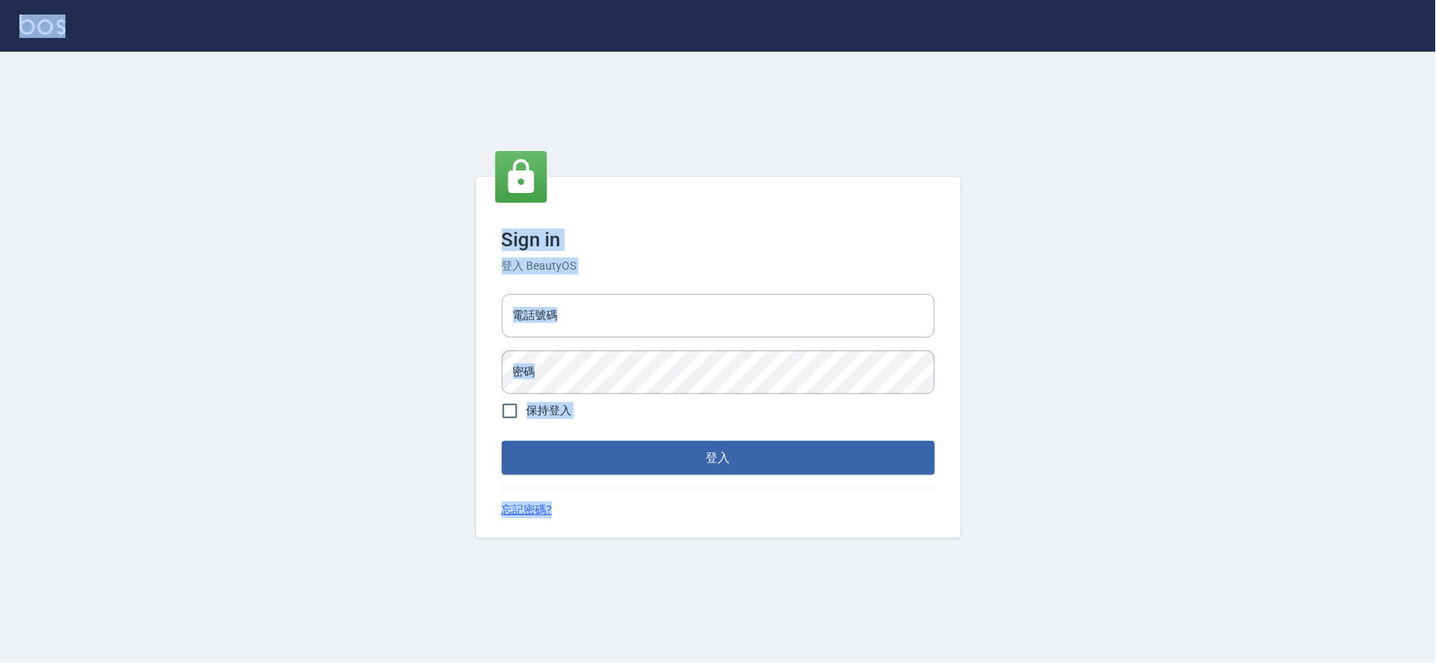
type input "0925359356"
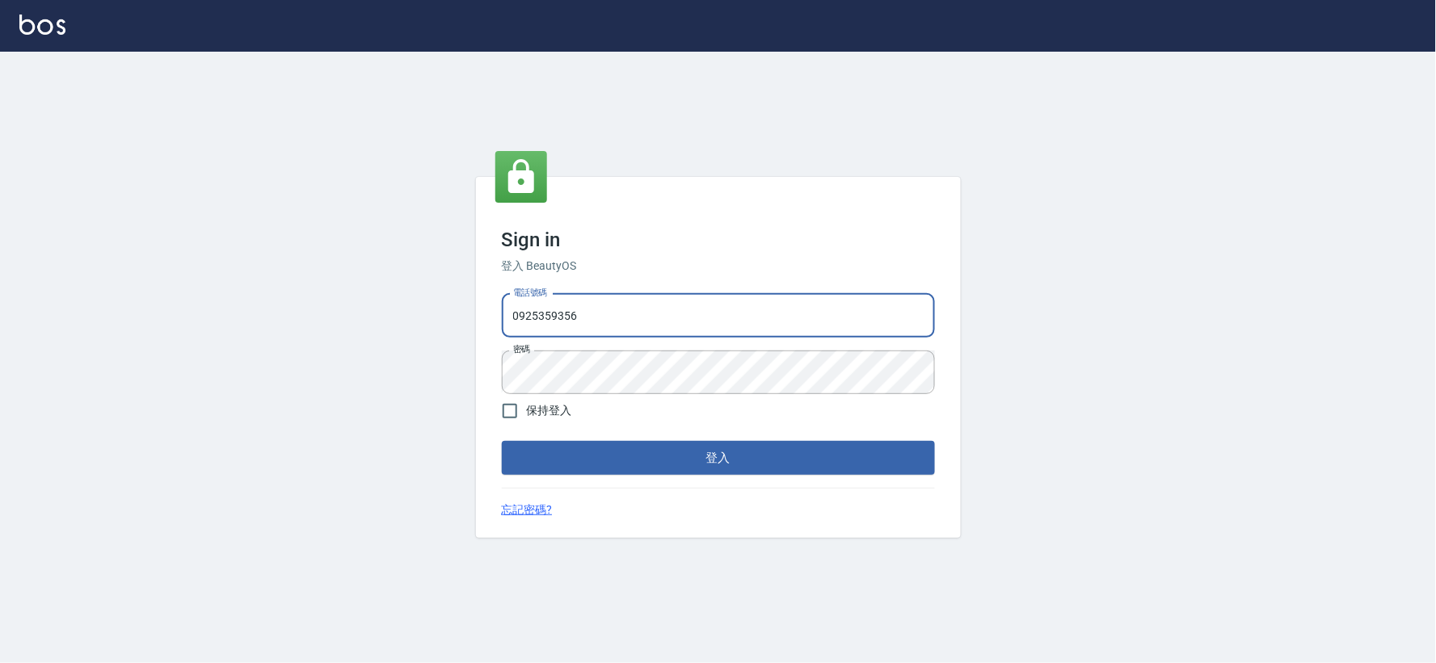
click at [681, 309] on input "0925359356" at bounding box center [718, 316] width 433 height 44
type input "034258365"
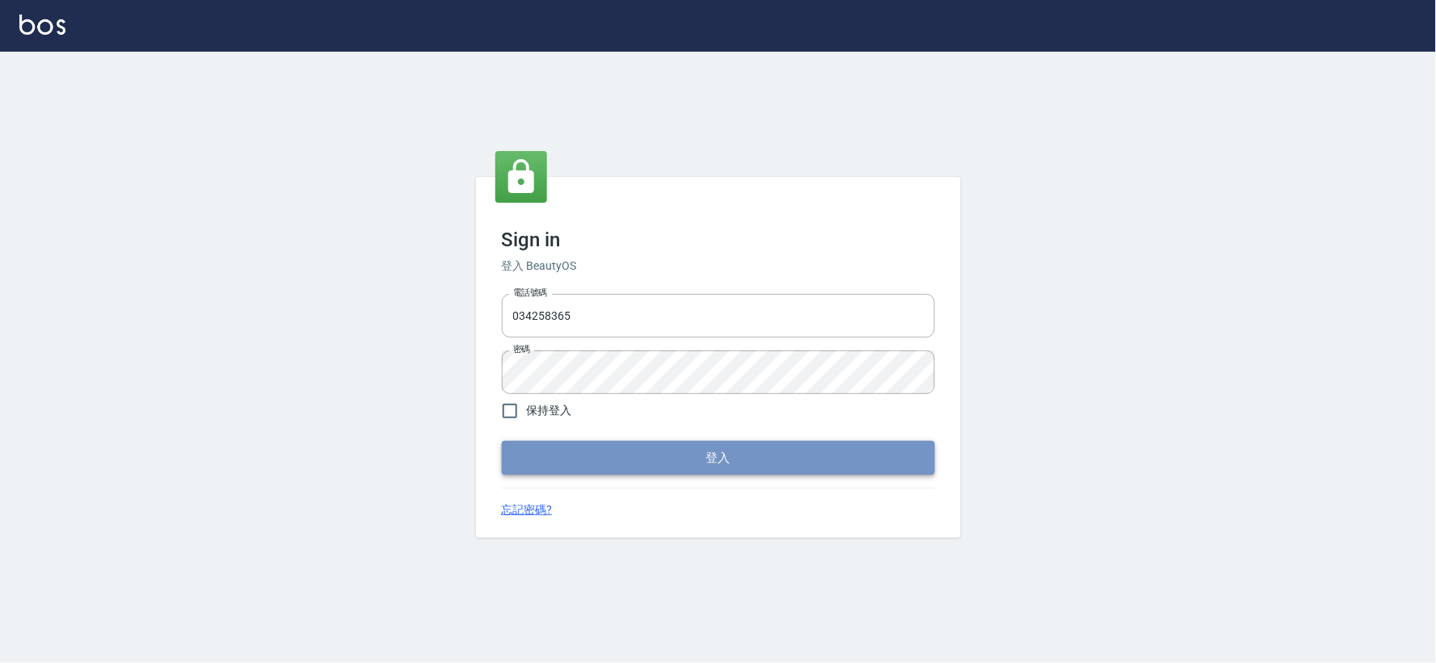
click at [667, 467] on button "登入" at bounding box center [718, 458] width 433 height 34
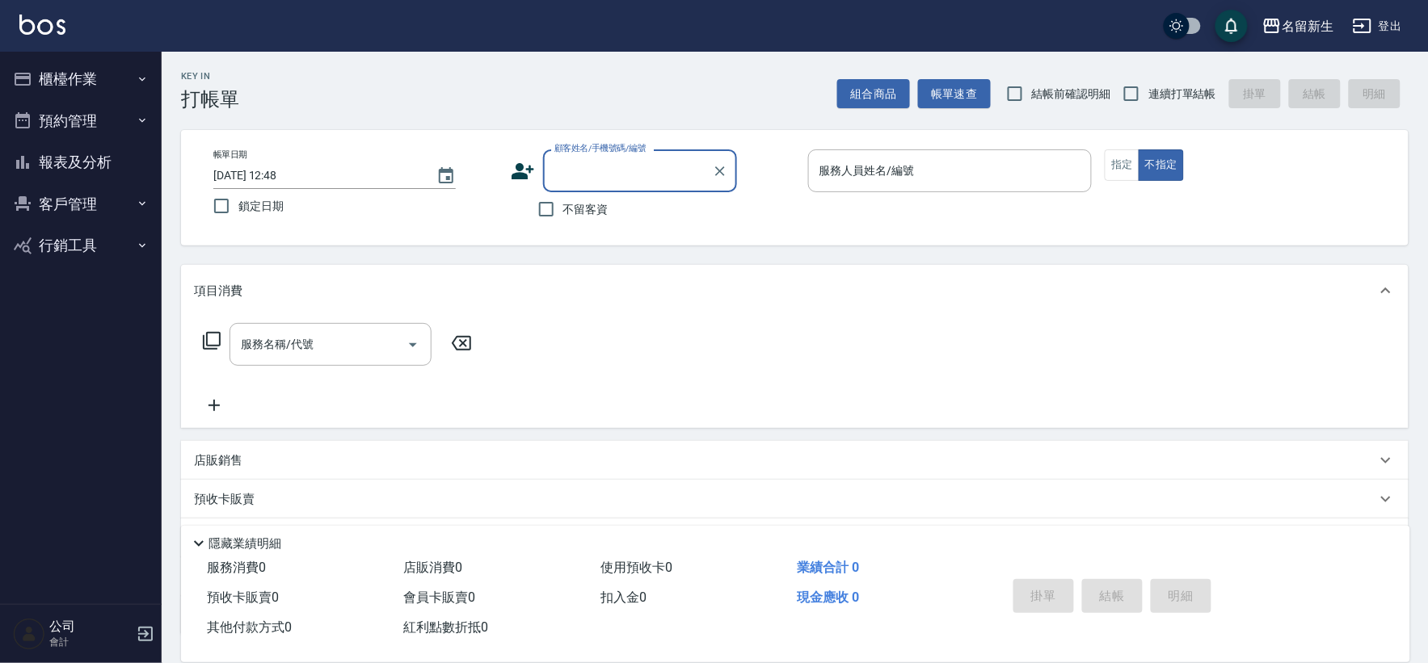
click at [65, 204] on button "客戶管理" at bounding box center [80, 204] width 149 height 42
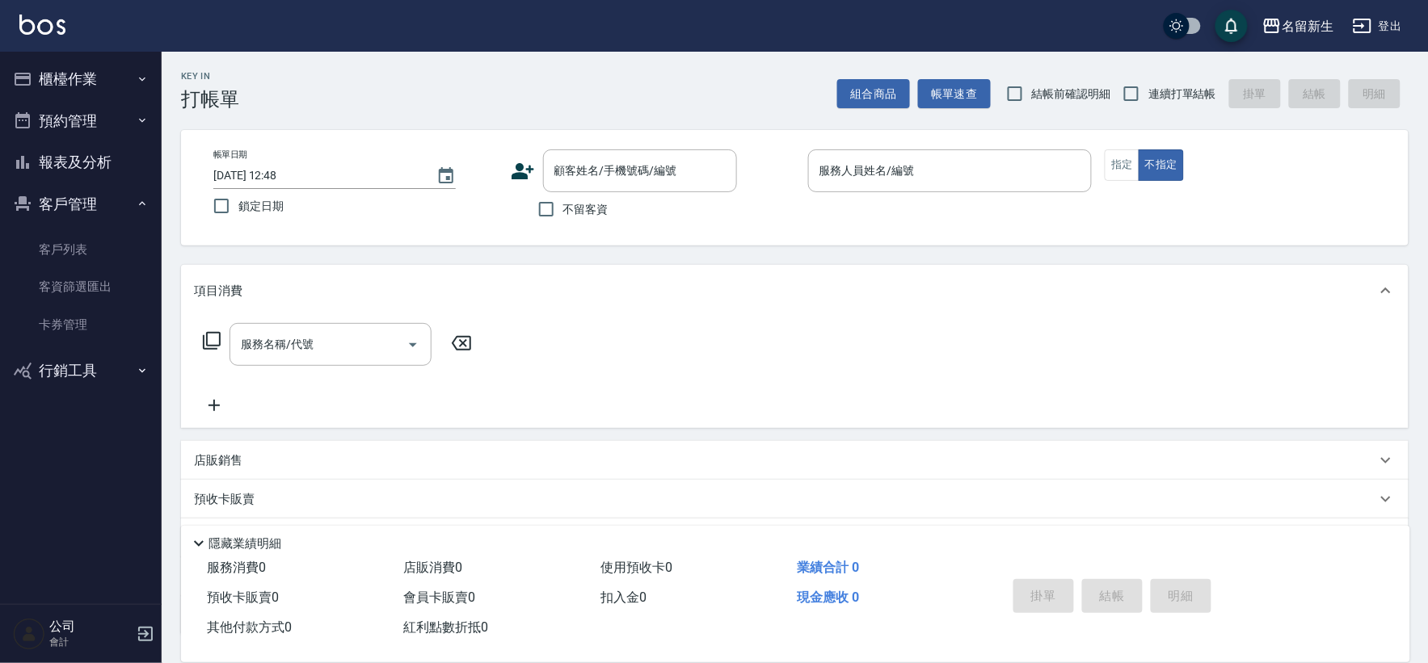
click at [89, 84] on button "櫃檯作業" at bounding box center [80, 79] width 149 height 42
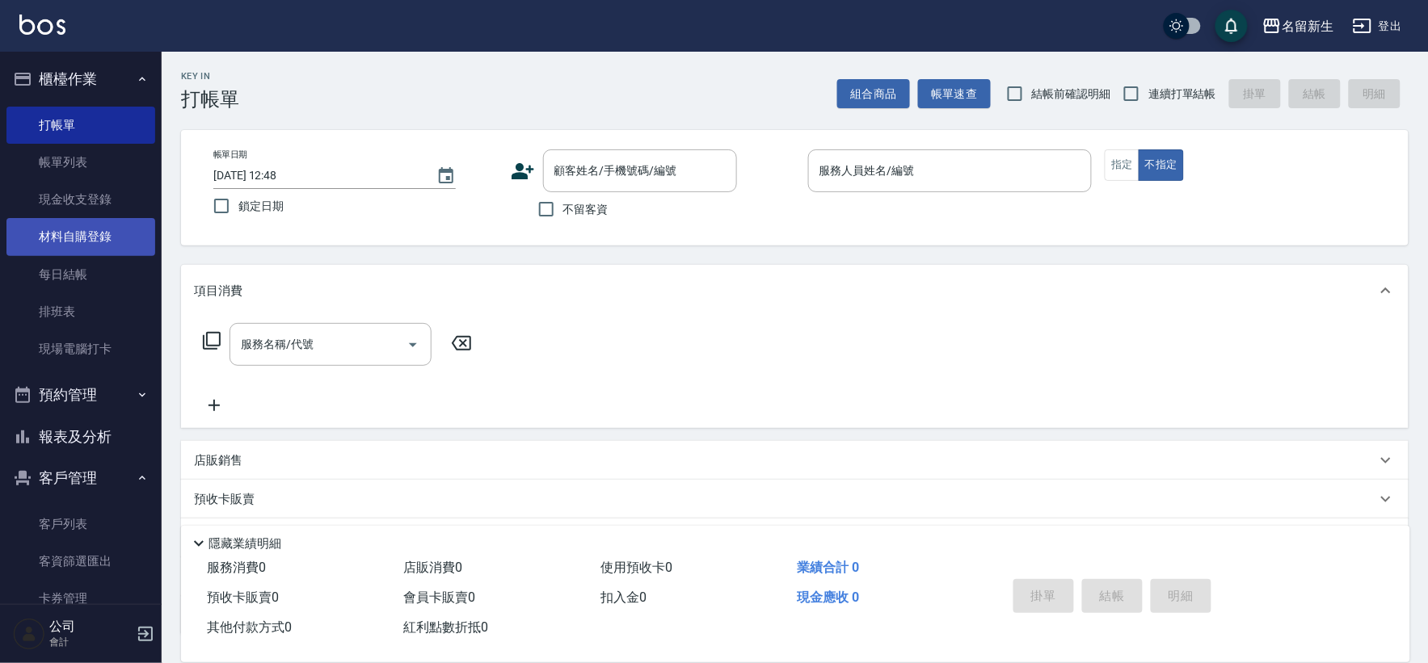
click at [82, 241] on link "材料自購登錄" at bounding box center [80, 236] width 149 height 37
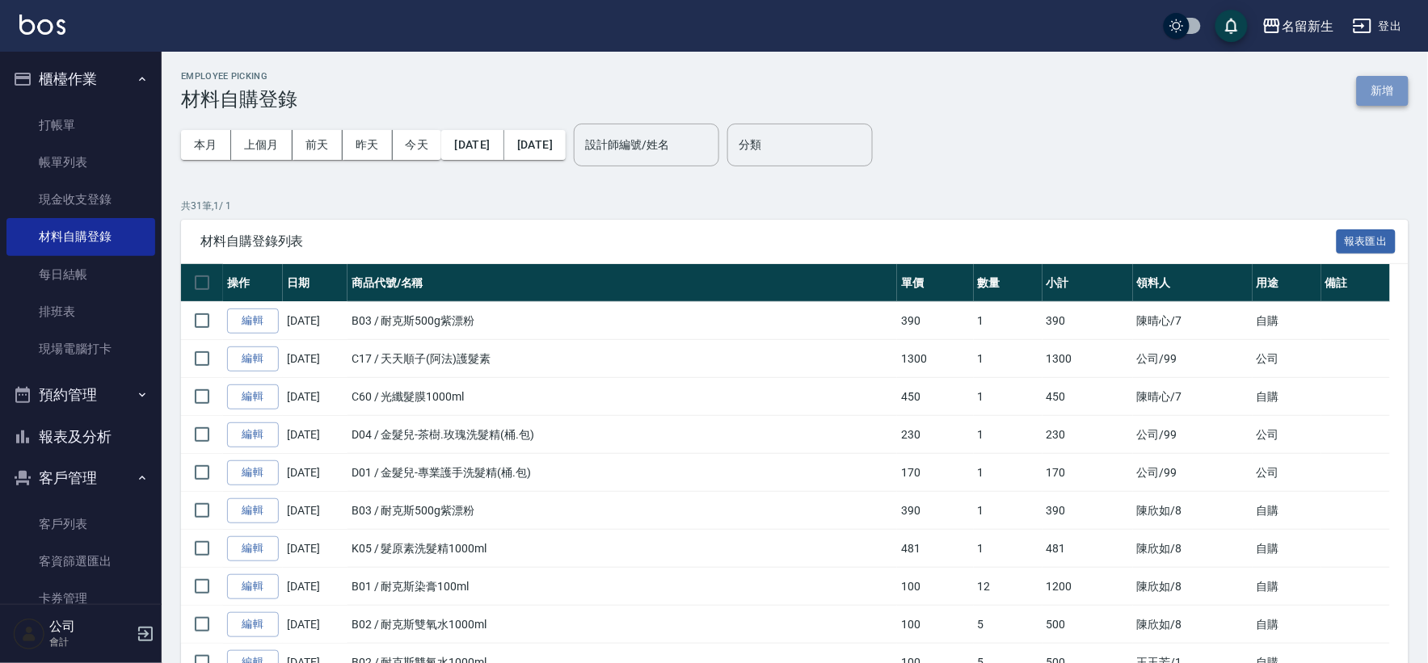
click at [1371, 85] on button "新增" at bounding box center [1382, 91] width 52 height 30
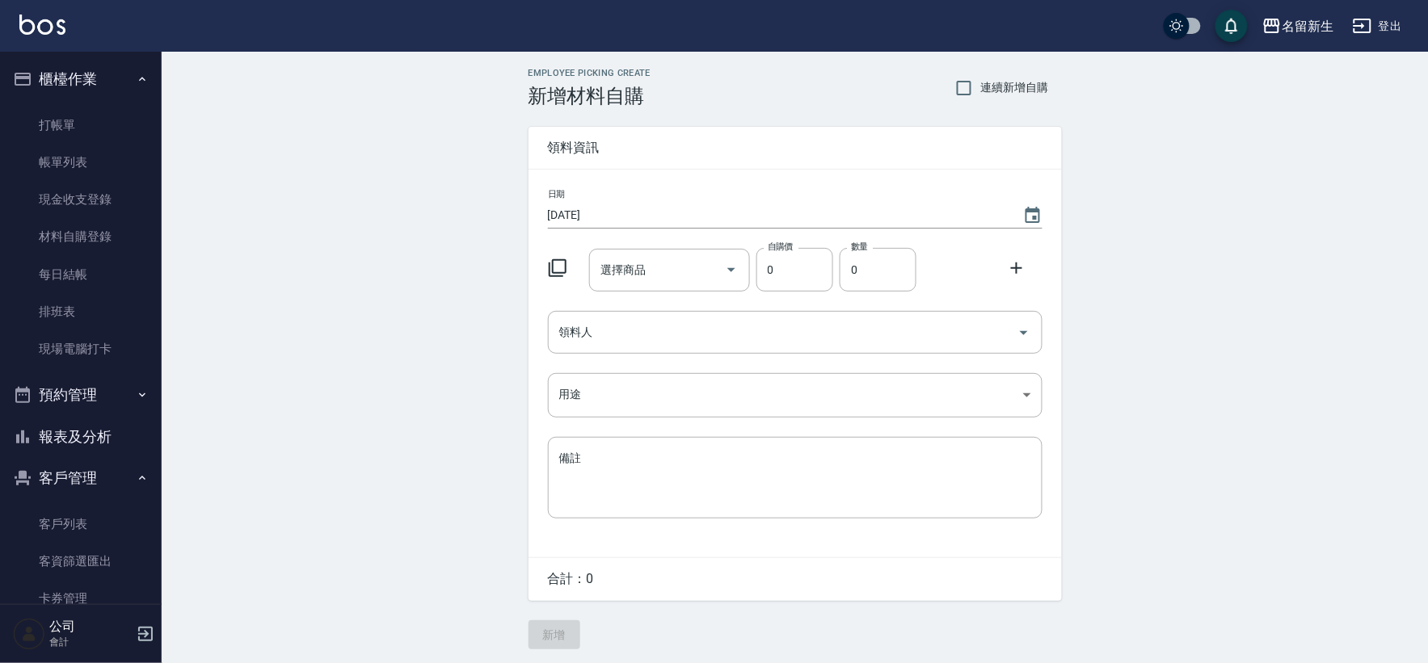
click at [561, 264] on icon at bounding box center [557, 268] width 19 height 19
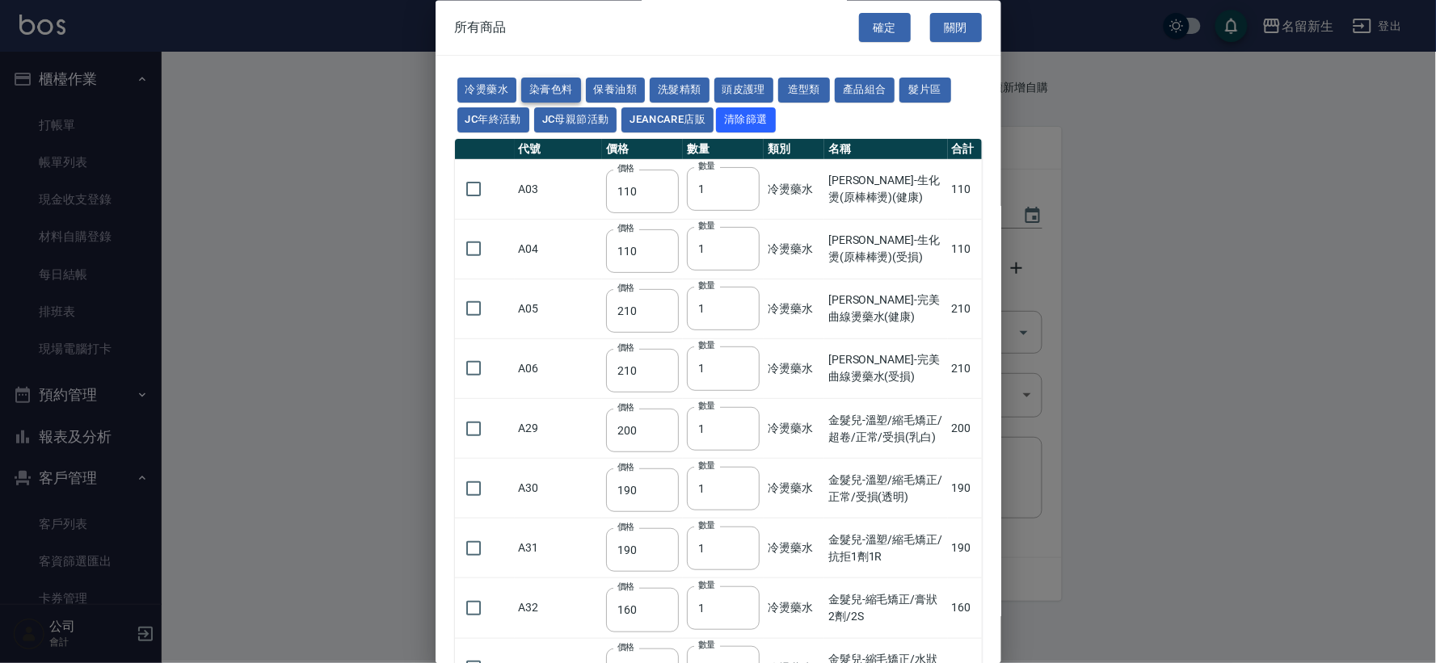
click at [561, 91] on button "染膏色料" at bounding box center [551, 90] width 60 height 25
type input "100"
type input "390"
type input "580"
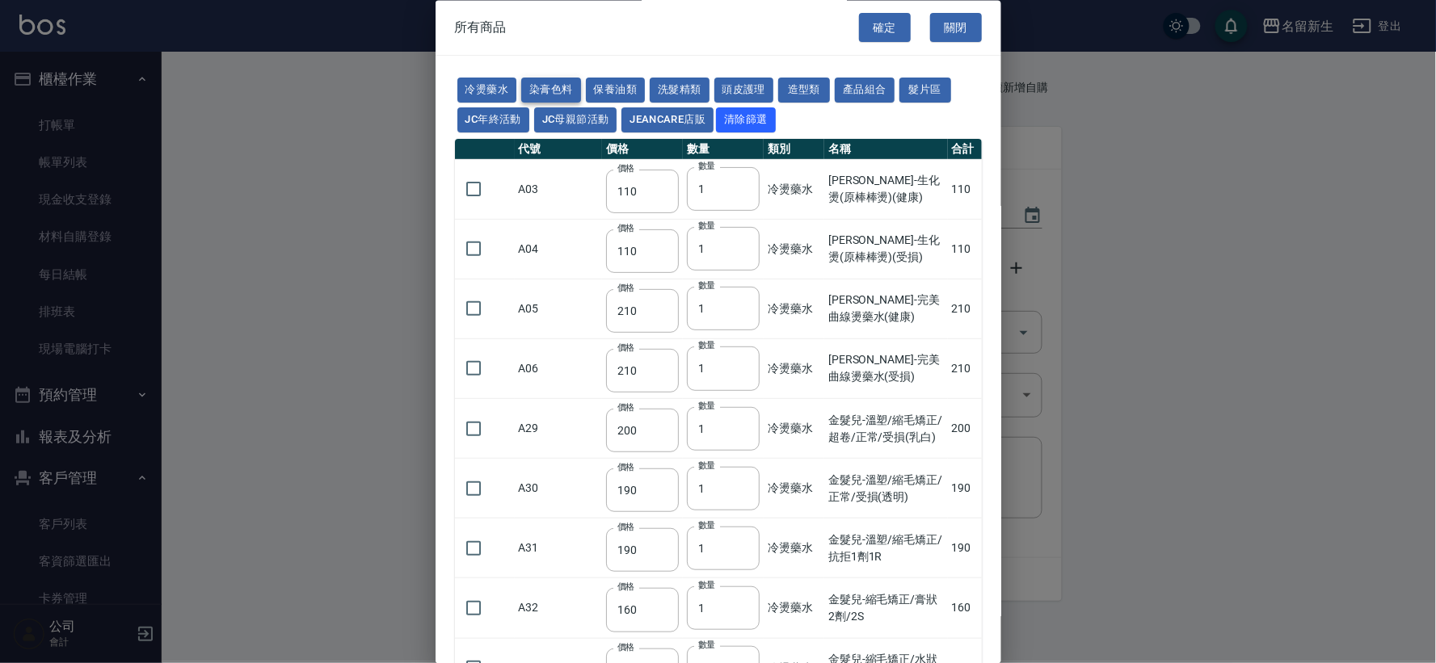
type input "105"
type input "406"
type input "105"
type input "102"
type input "137"
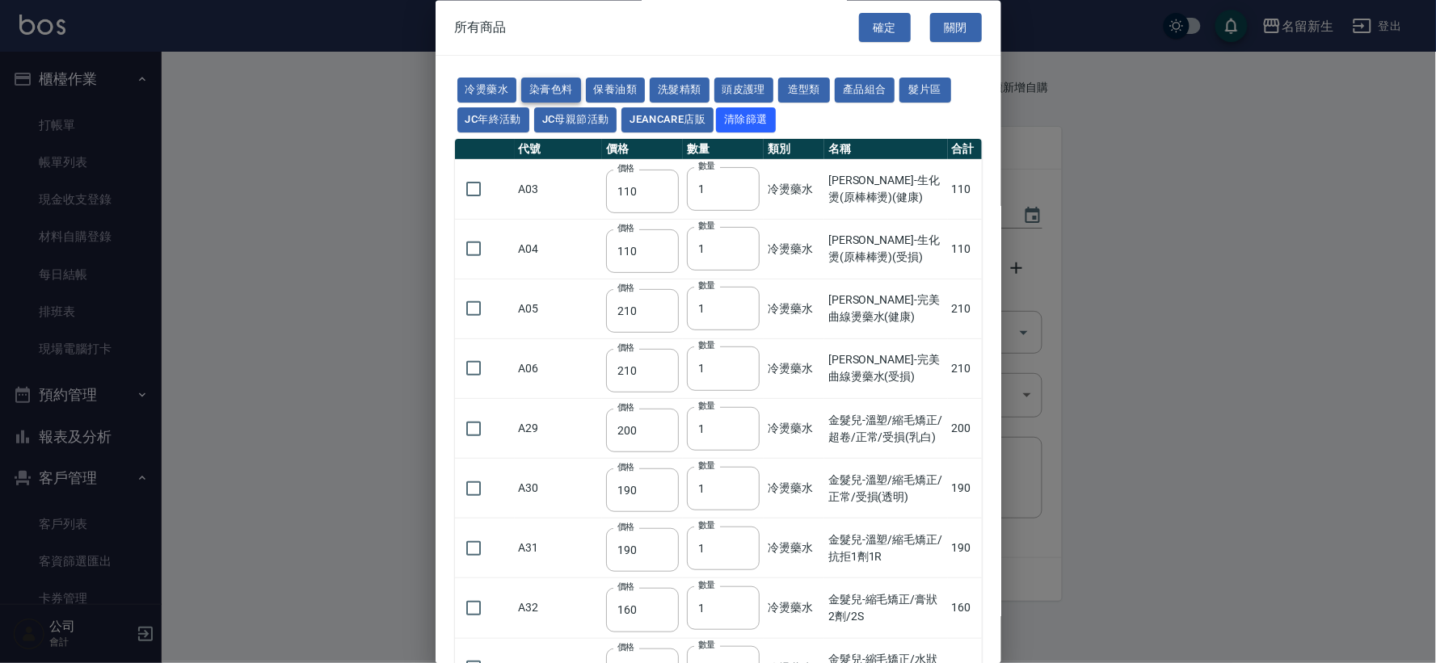
type input "110"
type input "133"
type input "186"
type input "133"
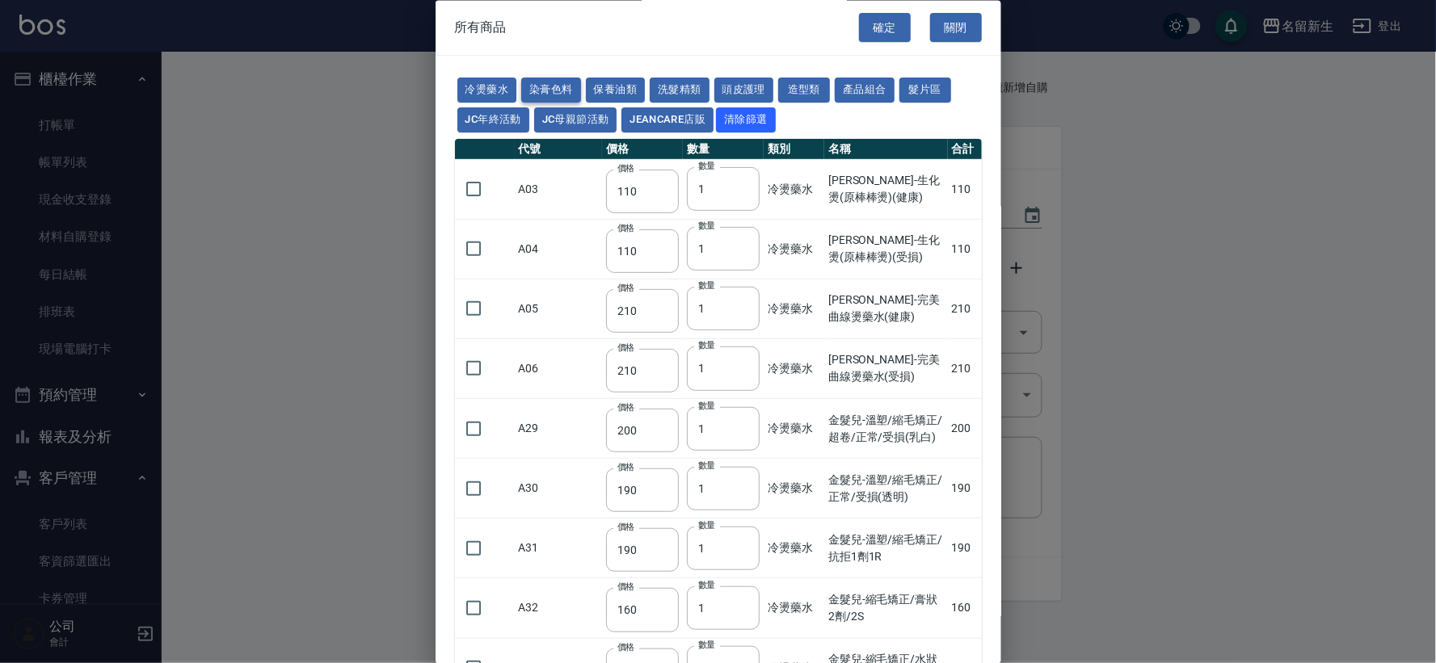
type input "450"
type input "350"
type input "112"
type input "450"
type input "1060"
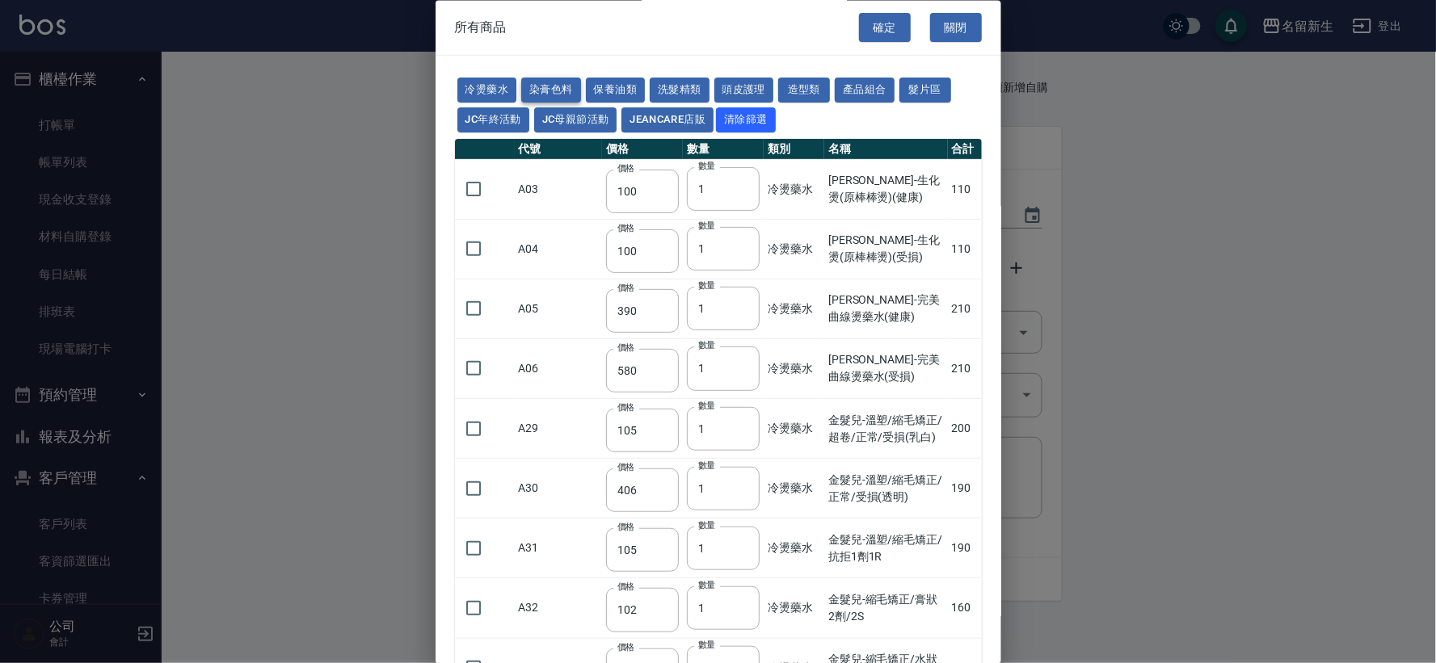
type input "190"
type input "250"
type input "350"
type input "735"
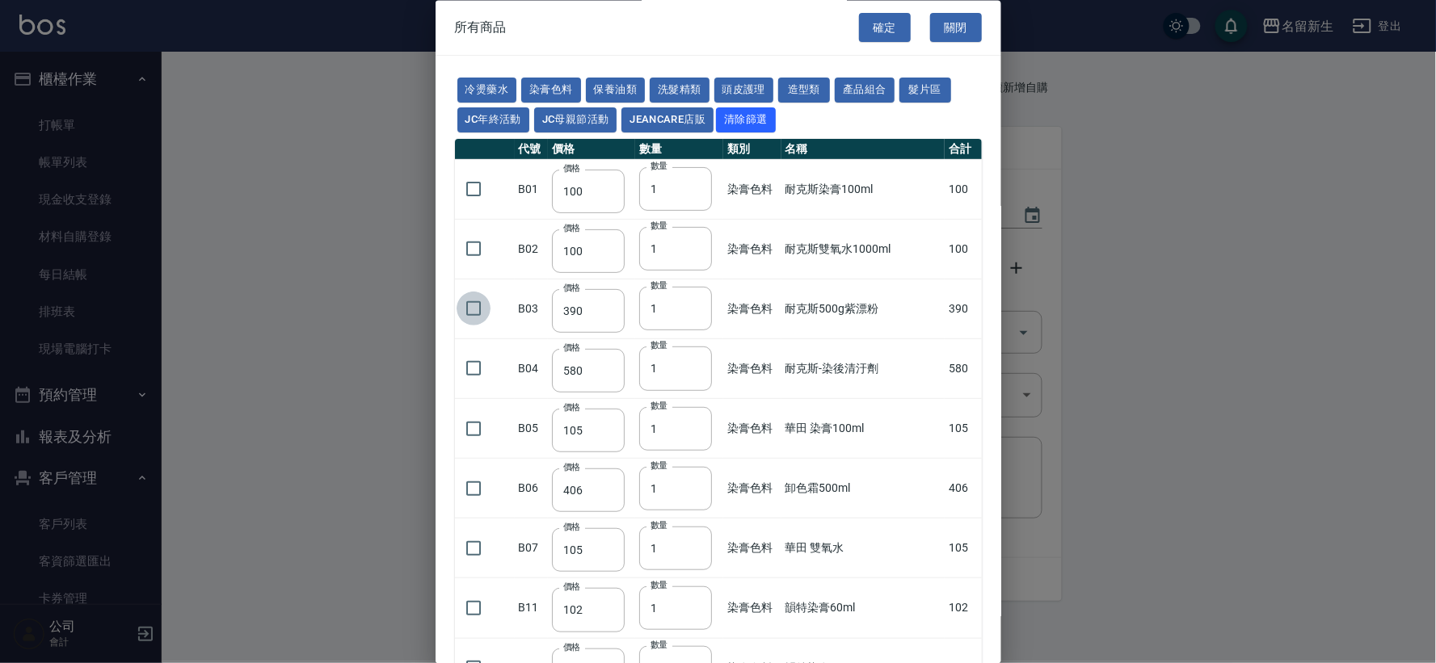
click at [481, 317] on input "checkbox" at bounding box center [473, 309] width 34 height 34
checkbox input "true"
drag, startPoint x: 658, startPoint y: 313, endPoint x: 572, endPoint y: 312, distance: 85.6
click at [576, 313] on tr "B03 價格 390 價格 數量 1 數量 染膏色料 耐克斯500g紫漂粉 390" at bounding box center [718, 310] width 527 height 60
type input "2"
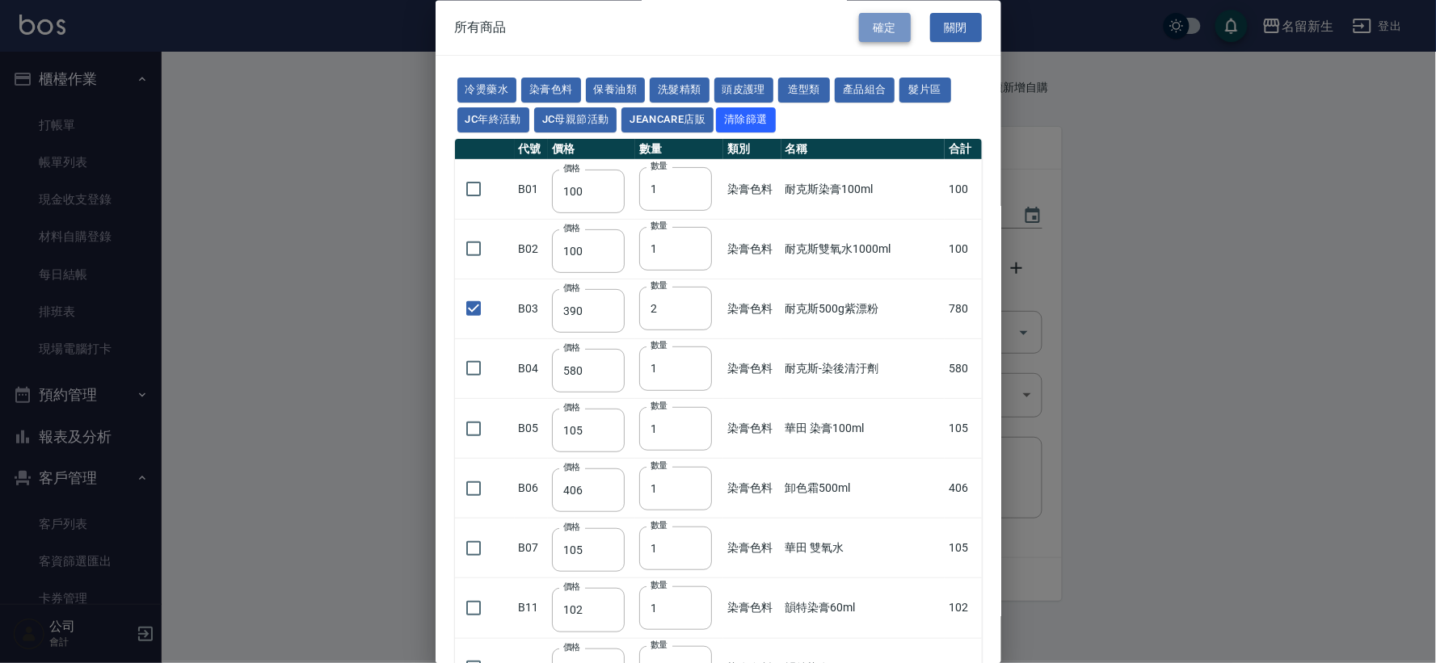
click at [878, 22] on button "確定" at bounding box center [885, 28] width 52 height 30
type input "耐克斯500g紫漂粉"
type input "390"
type input "2"
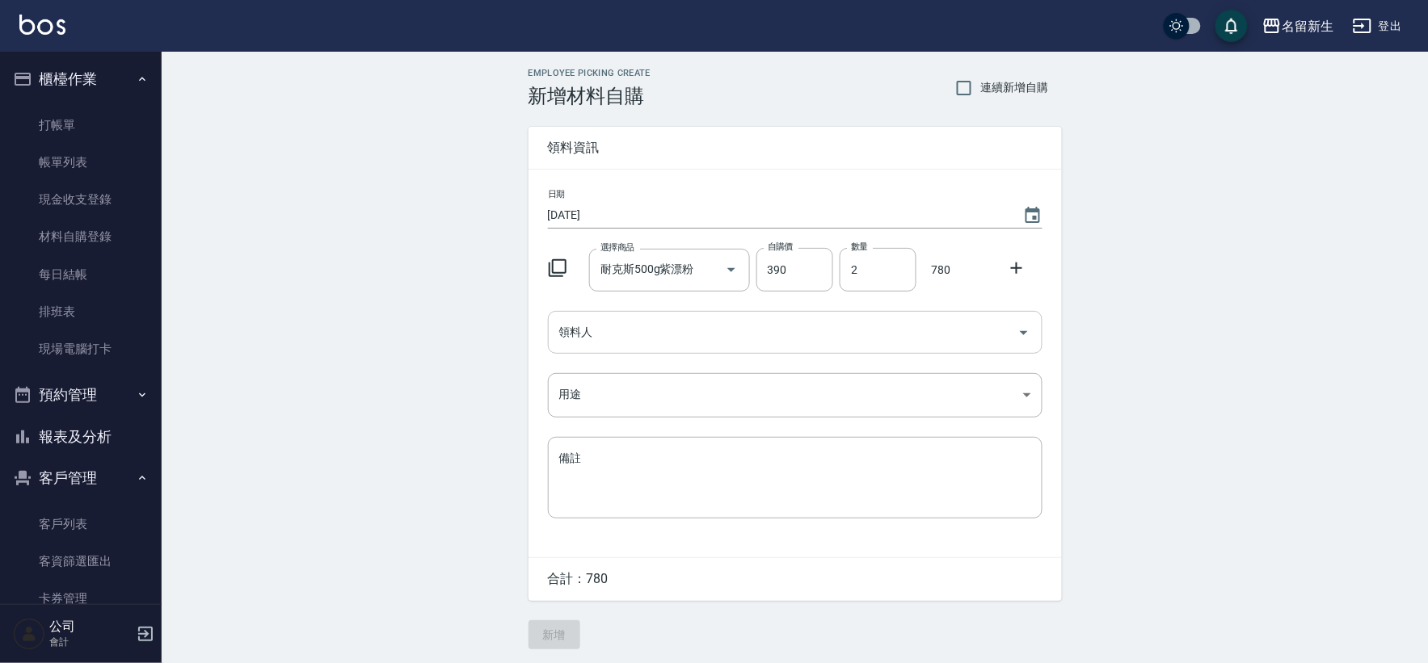
click at [627, 337] on input "領料人" at bounding box center [783, 332] width 456 height 28
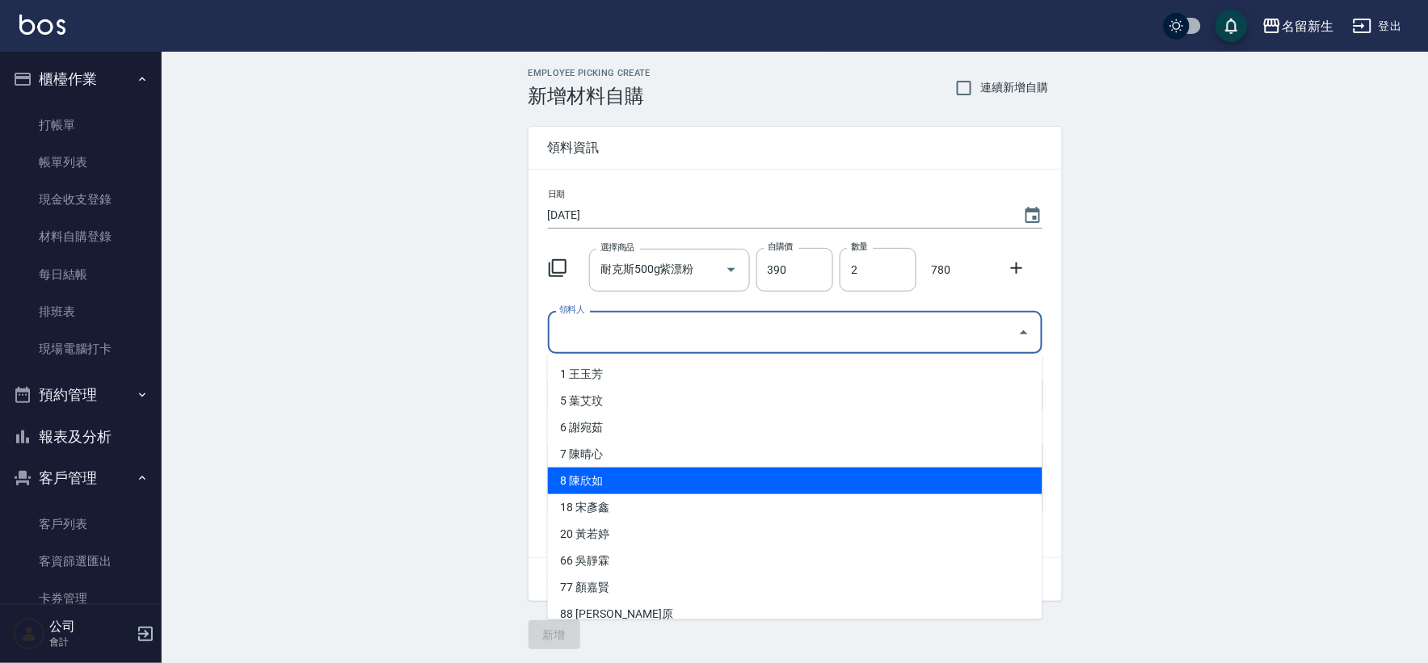
click at [591, 486] on li "8 陳欣如" at bounding box center [795, 481] width 494 height 27
type input "陳欣如"
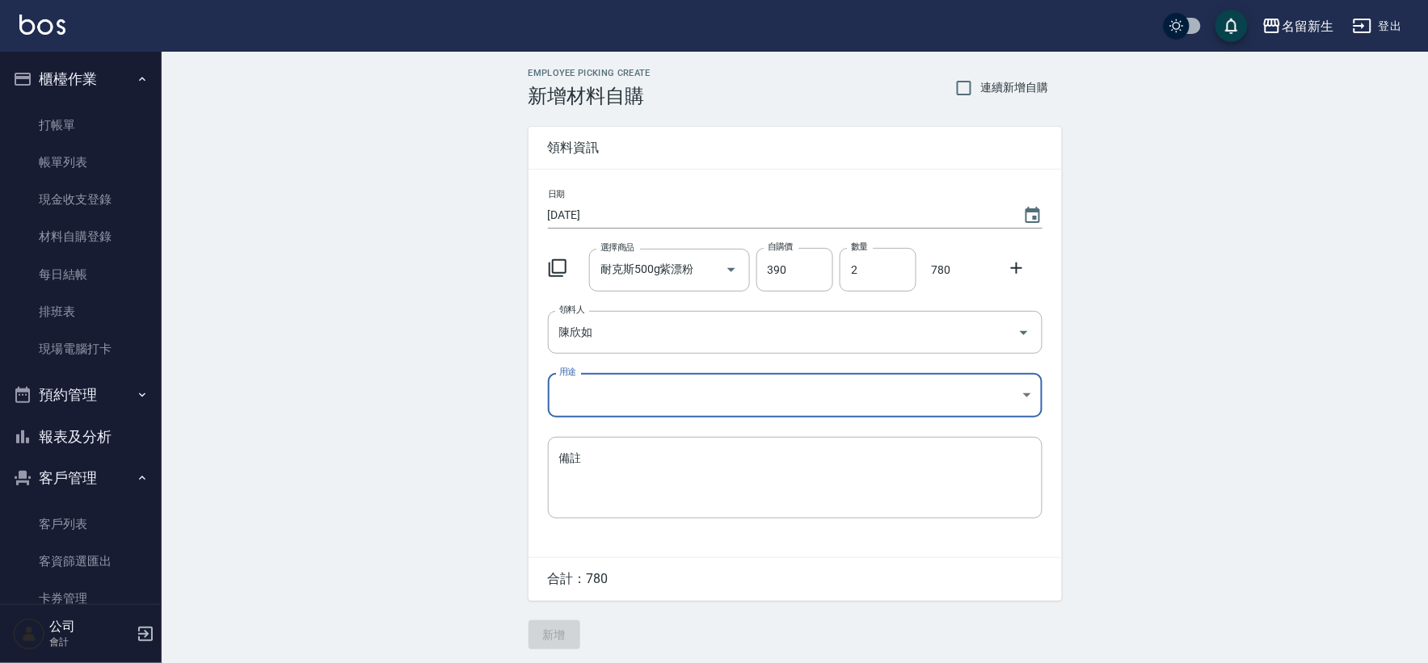
click at [602, 404] on body "名留新生 登出 櫃檯作業 打帳單 帳單列表 現金收支登錄 材料自購登錄 每日結帳 排班表 現場電腦打卡 預約管理 預約管理 單日預約紀錄 單週預約紀錄 報表及…" at bounding box center [714, 333] width 1428 height 666
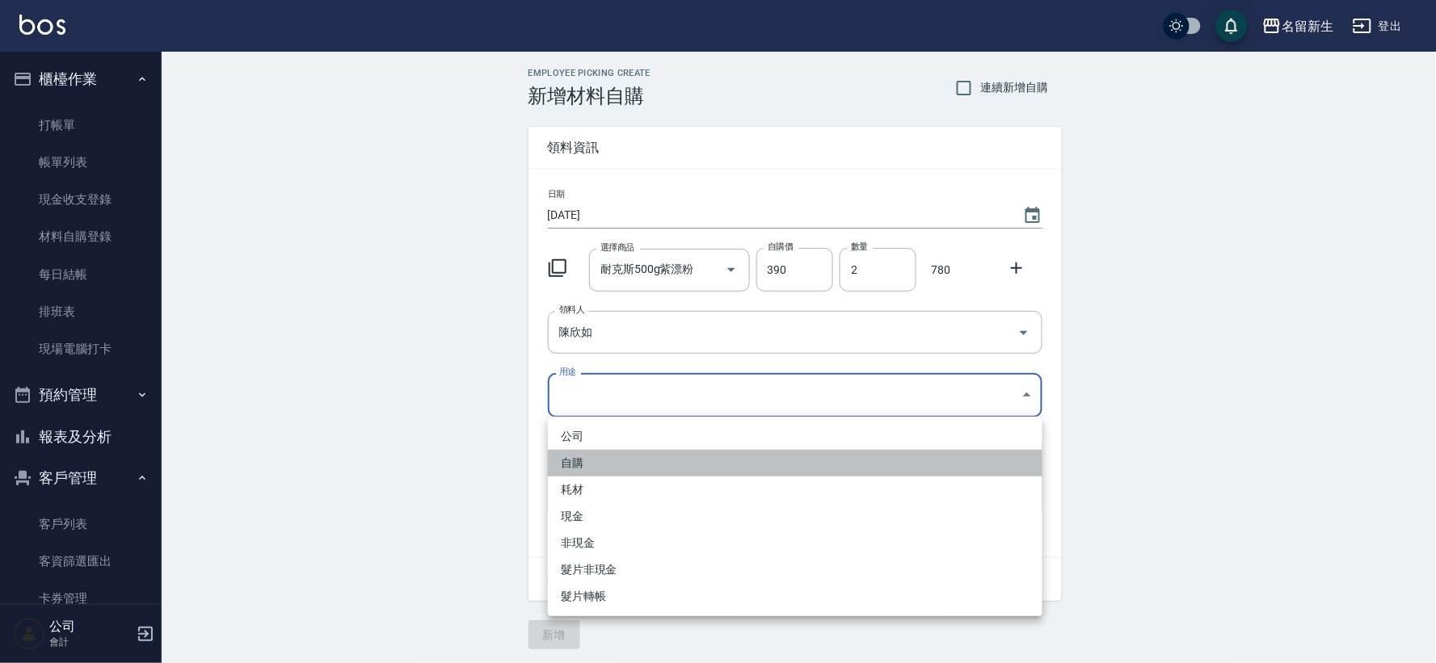
click at [598, 458] on li "自購" at bounding box center [795, 463] width 494 height 27
type input "自購"
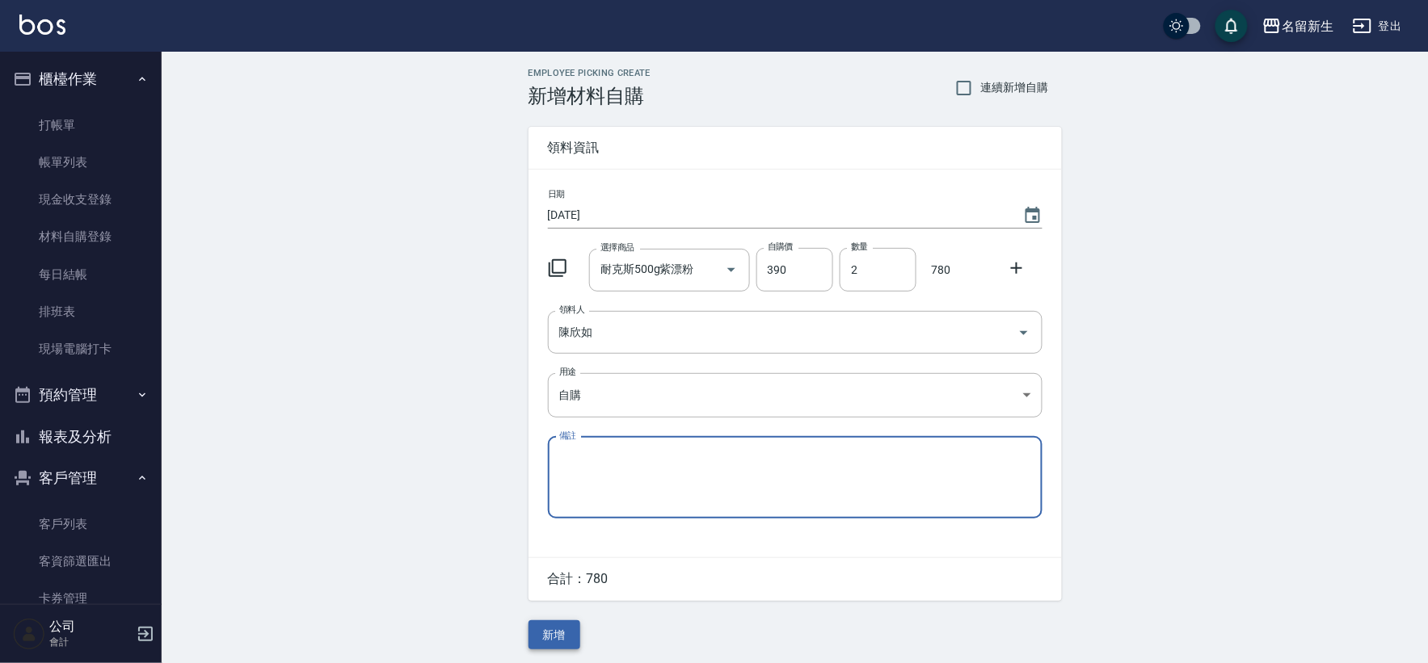
click at [547, 633] on button "新增" at bounding box center [554, 635] width 52 height 30
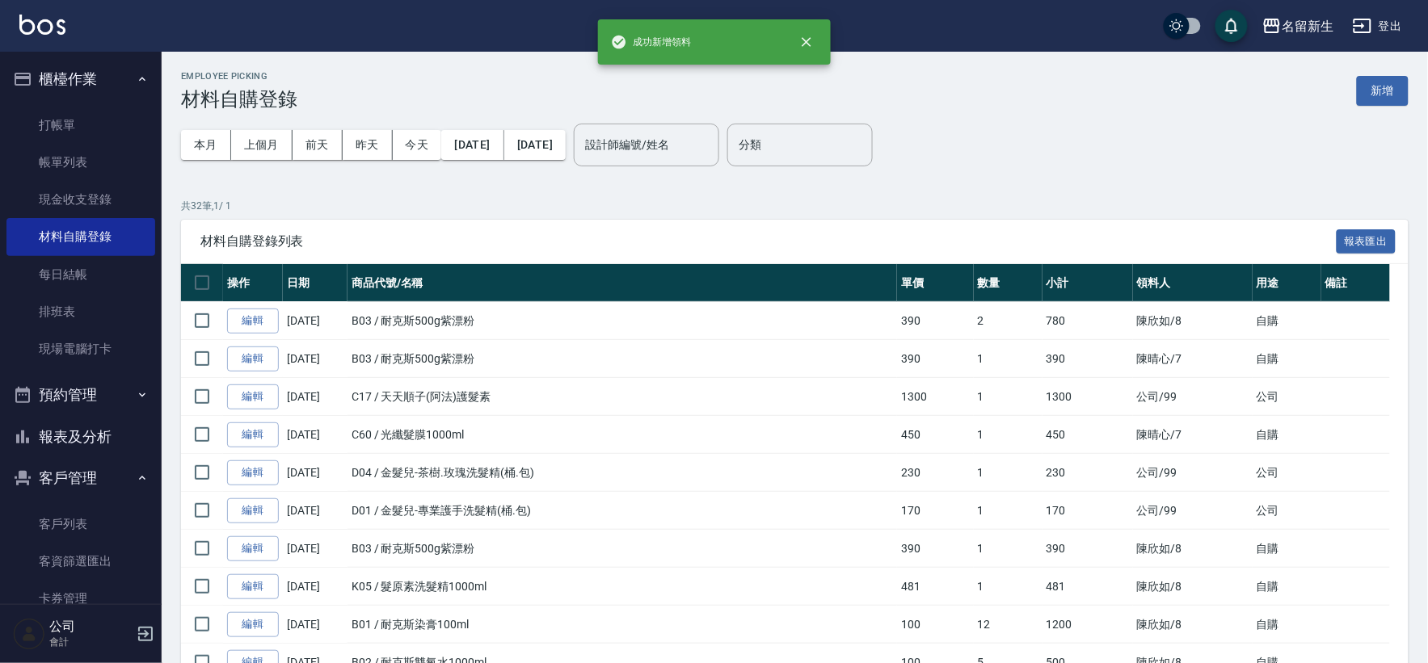
click at [701, 133] on div "設計師編號/姓名 設計師編號/姓名" at bounding box center [646, 145] width 145 height 43
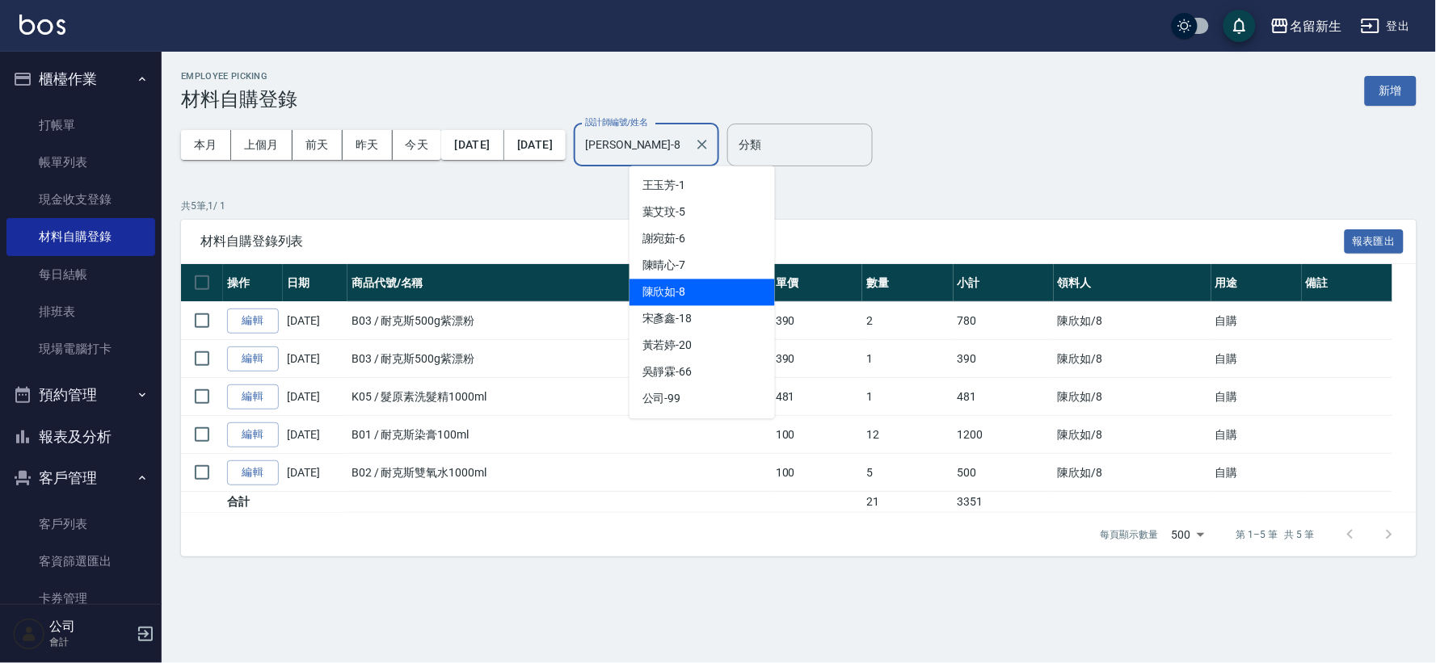
drag, startPoint x: 713, startPoint y: 134, endPoint x: 461, endPoint y: 190, distance: 258.2
click at [461, 190] on div "Employee Picking 材料自購登錄 新增 本月 上個月 [DATE] [DATE] [DATE] [DATE] [DATE] 設計師編號/姓名 […" at bounding box center [799, 314] width 1274 height 524
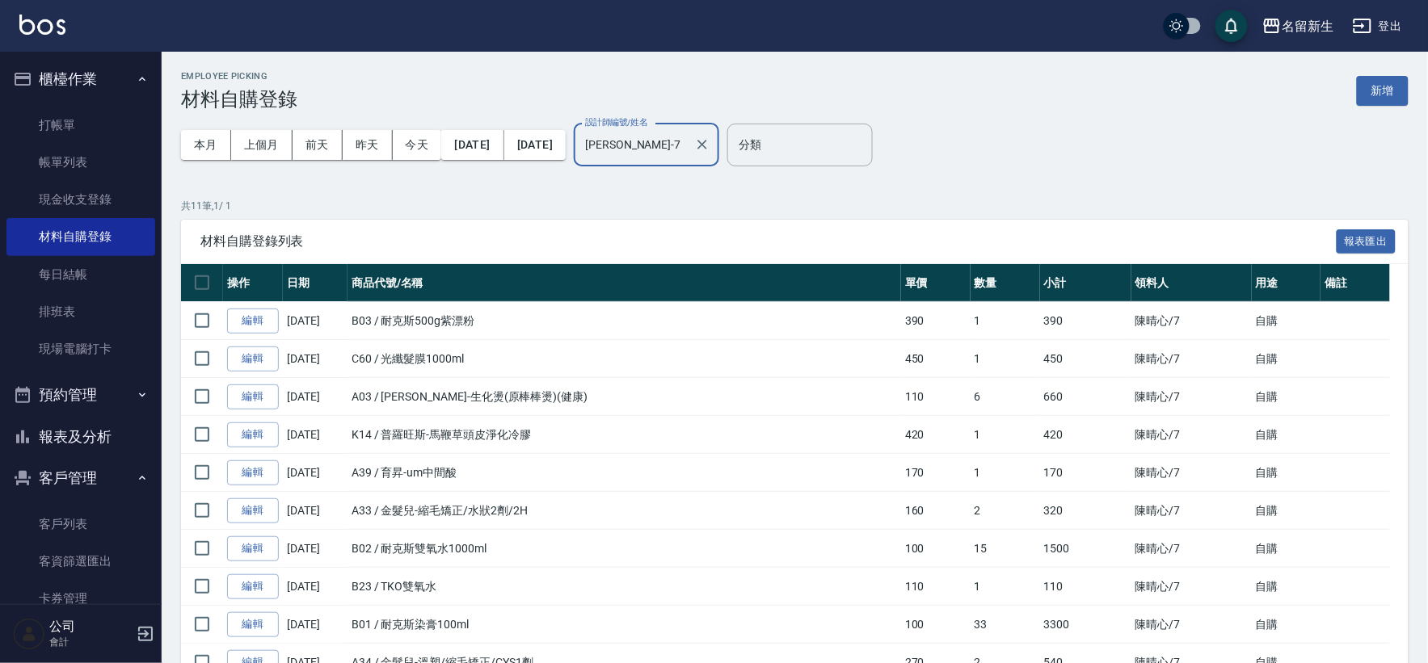
type input "[PERSON_NAME]-7"
click at [54, 63] on button "櫃檯作業" at bounding box center [80, 79] width 149 height 42
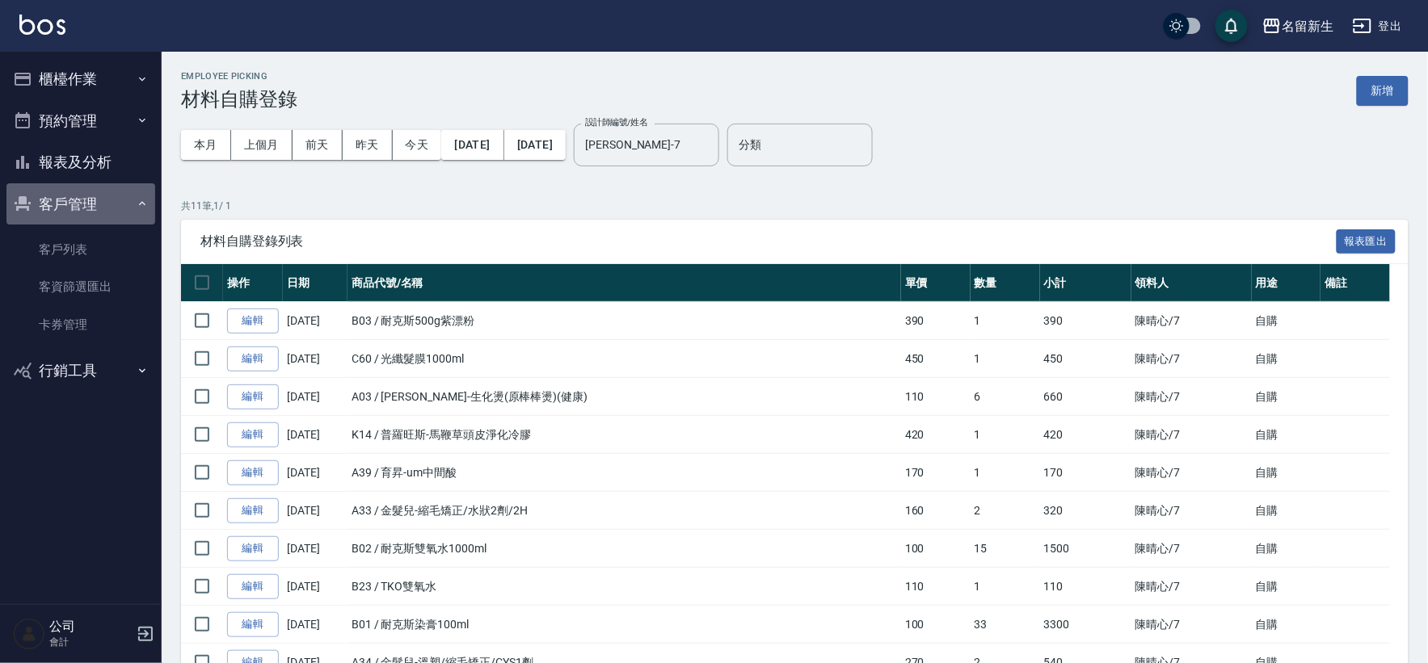
click at [61, 216] on button "客戶管理" at bounding box center [80, 204] width 149 height 42
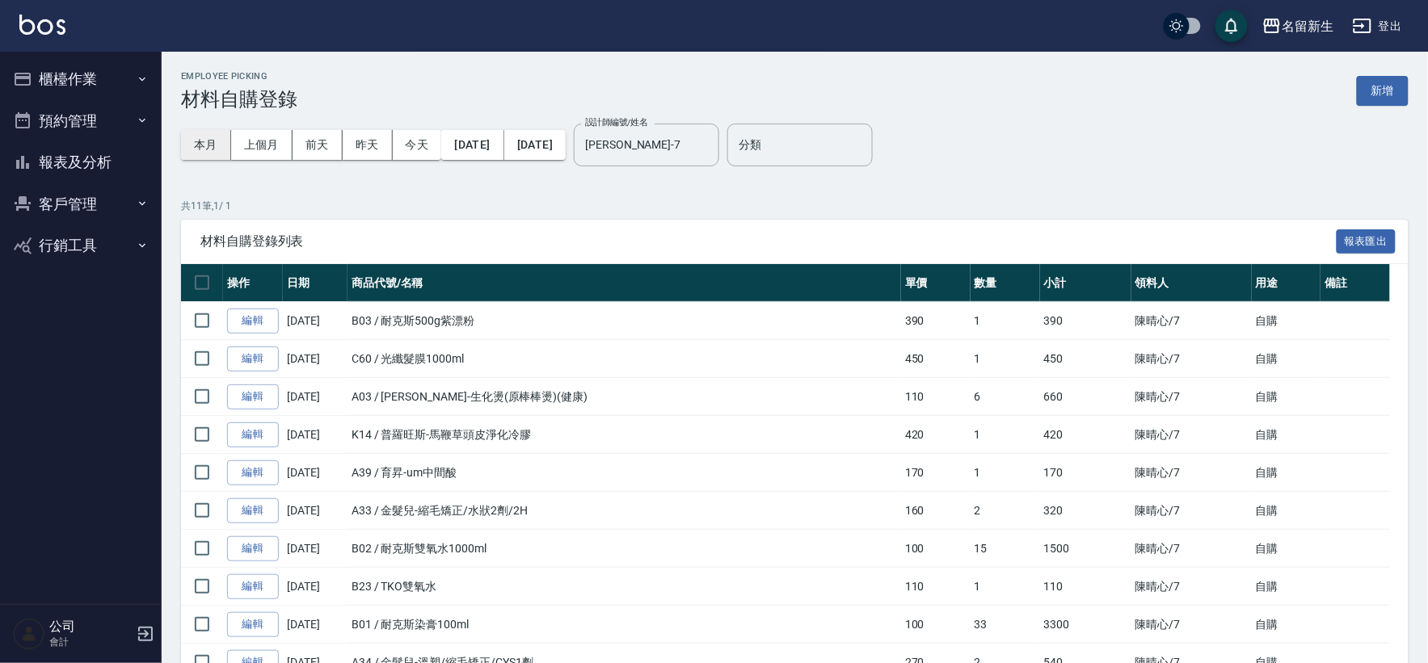
click at [206, 137] on button "本月" at bounding box center [206, 145] width 50 height 30
click at [65, 210] on button "客戶管理" at bounding box center [80, 204] width 149 height 42
drag, startPoint x: 71, startPoint y: 259, endPoint x: 422, endPoint y: 205, distance: 354.8
click at [71, 260] on link "客戶列表" at bounding box center [80, 249] width 149 height 37
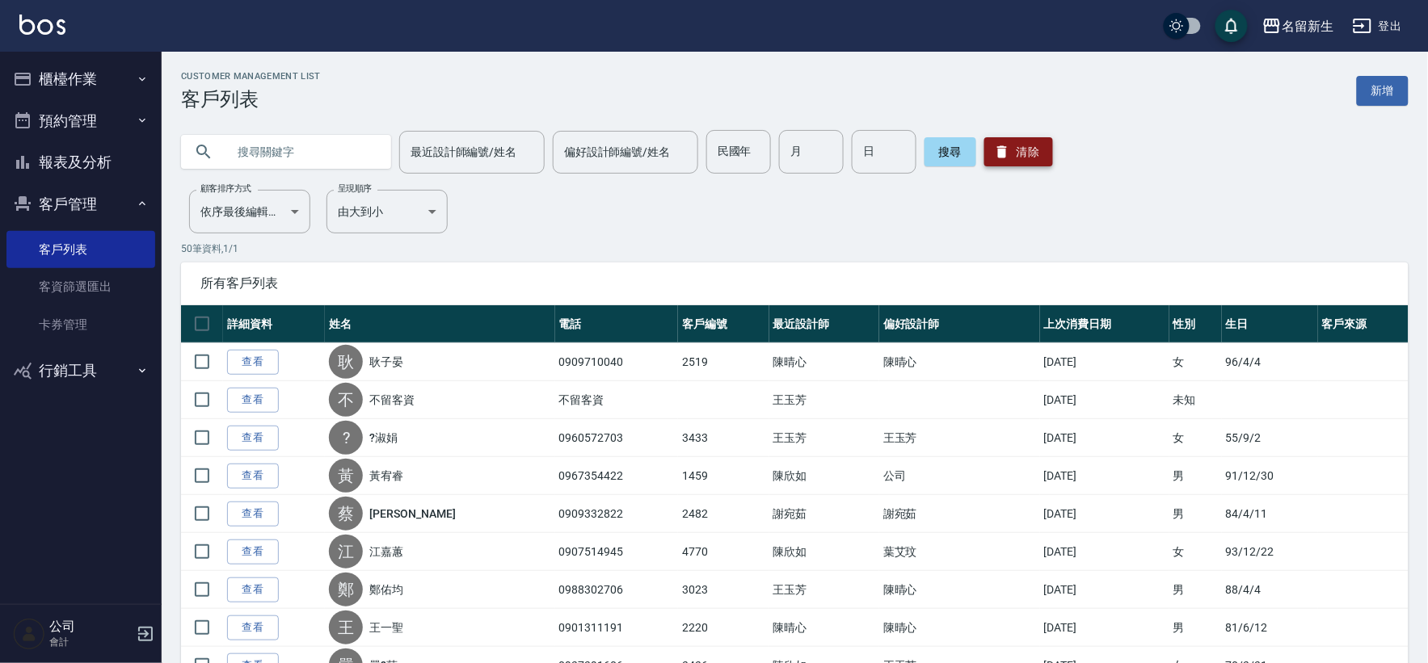
click at [1026, 152] on button "清除" at bounding box center [1018, 151] width 69 height 29
click at [740, 148] on input "民國年" at bounding box center [738, 152] width 65 height 44
type input "66"
type input "04"
type input "16"
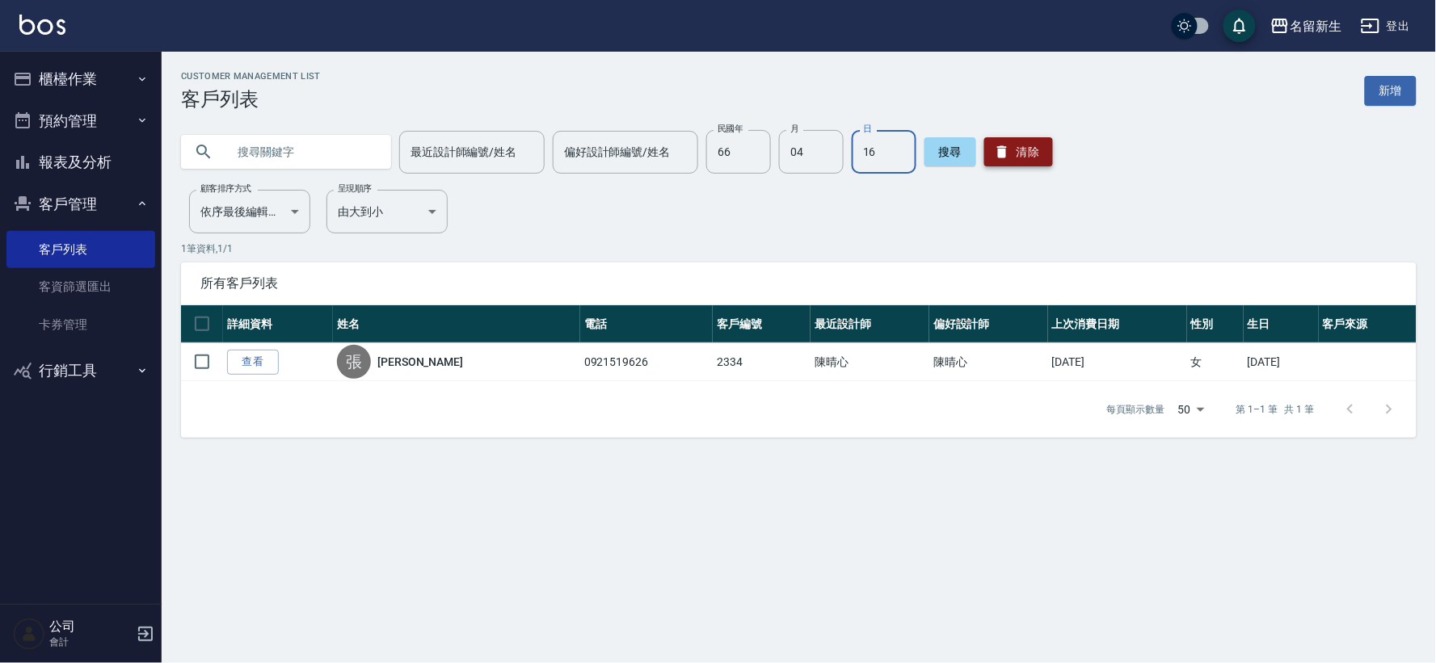
click at [994, 162] on button "清除" at bounding box center [1018, 151] width 69 height 29
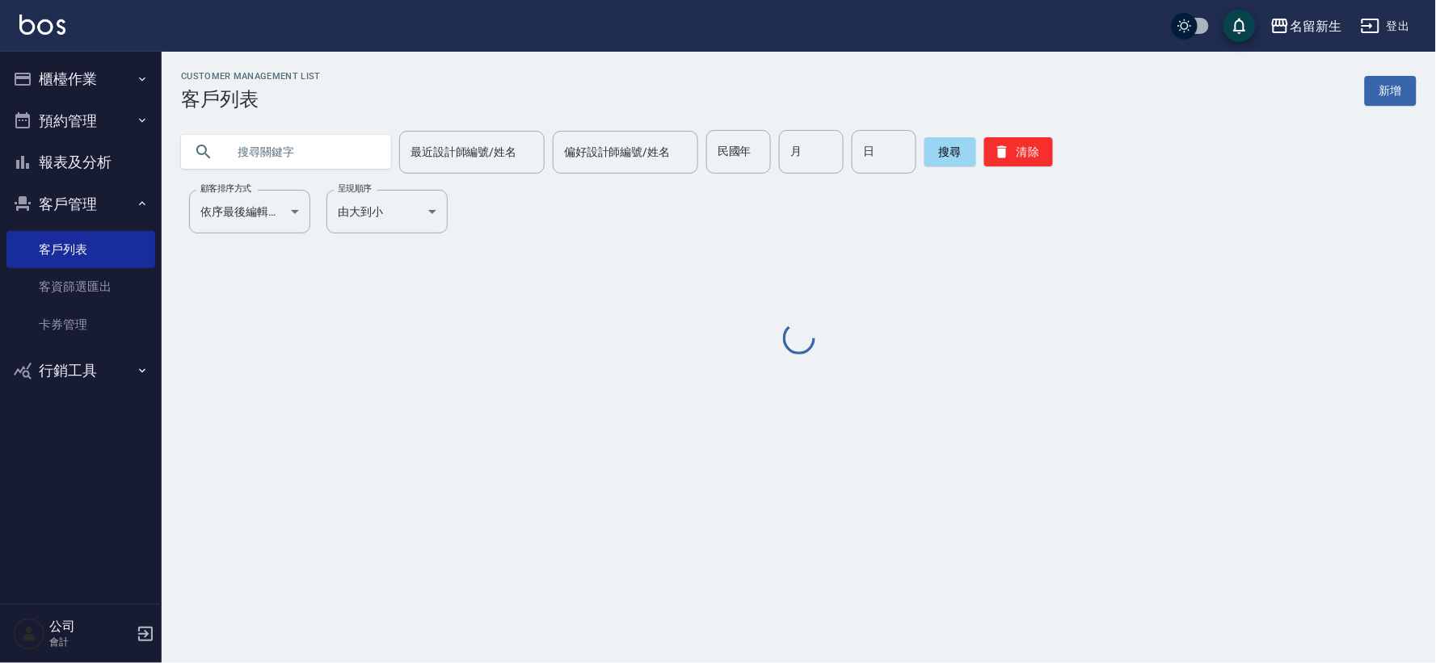
click at [310, 154] on input "text" at bounding box center [302, 152] width 152 height 44
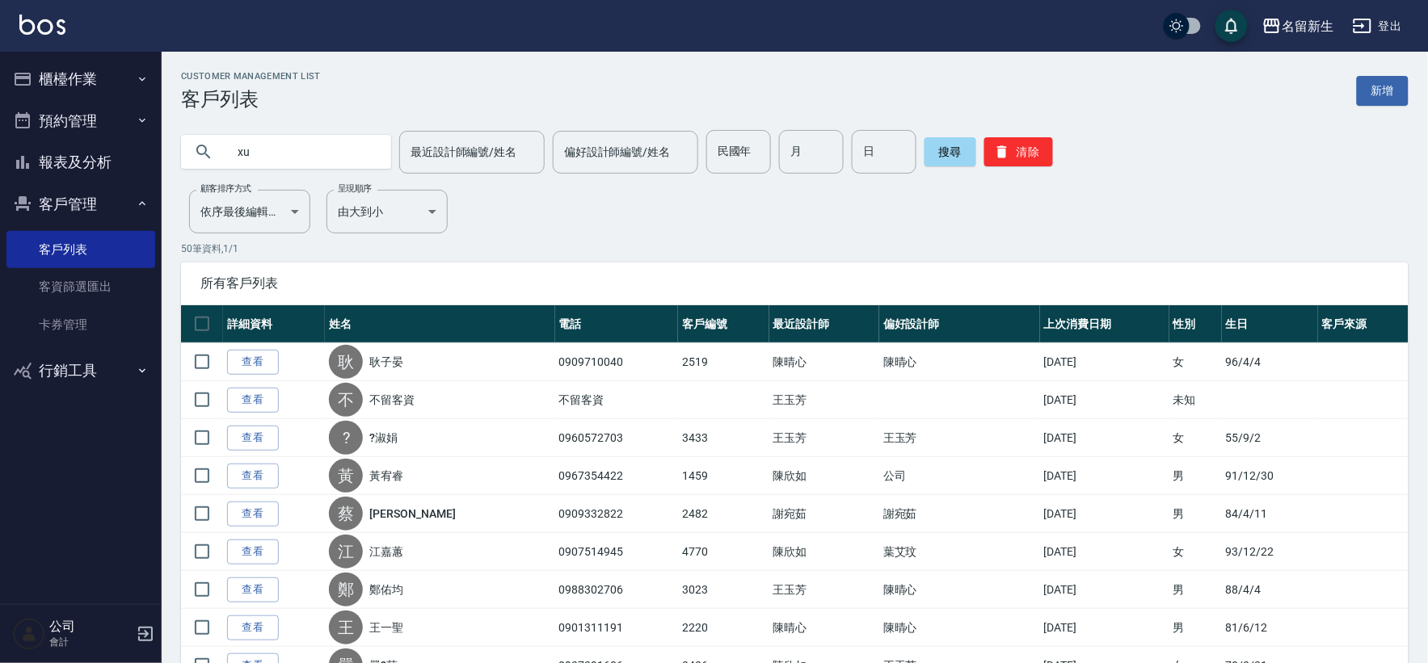
type input "x"
type input "[PERSON_NAME]"
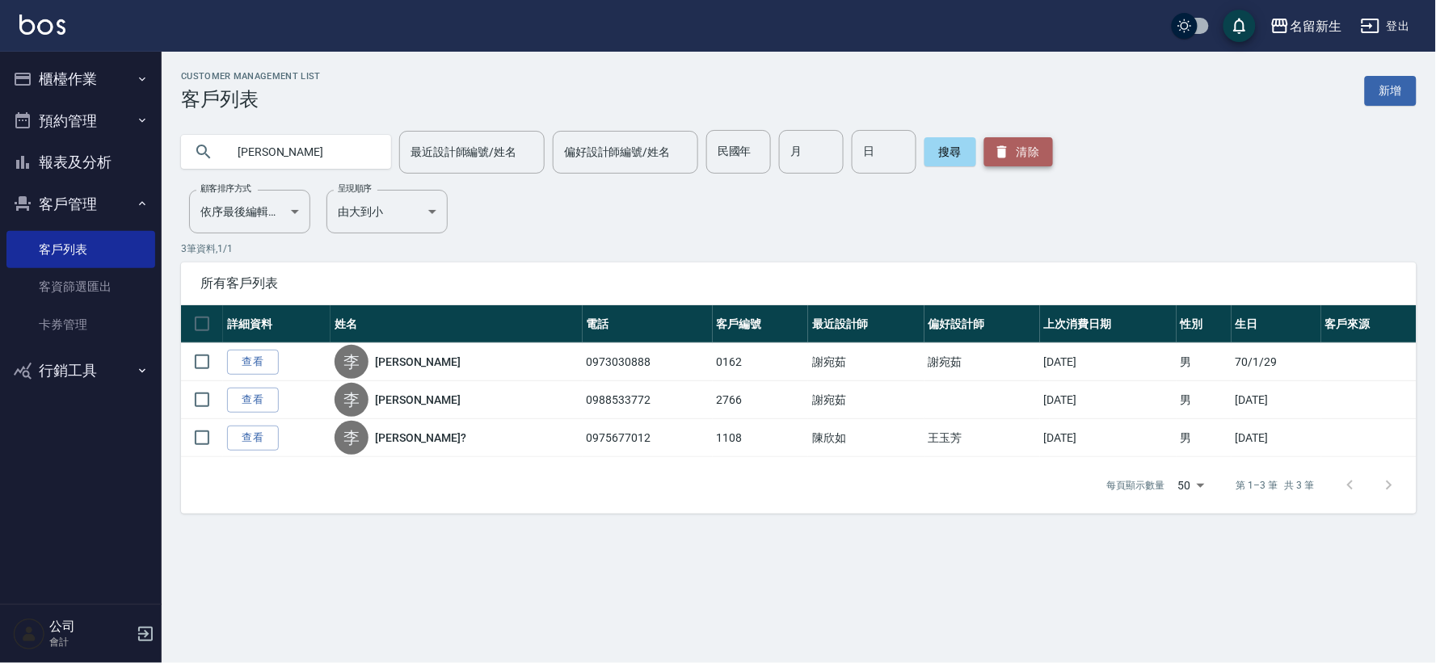
click at [1043, 142] on button "清除" at bounding box center [1018, 151] width 69 height 29
